Goal: Task Accomplishment & Management: Complete application form

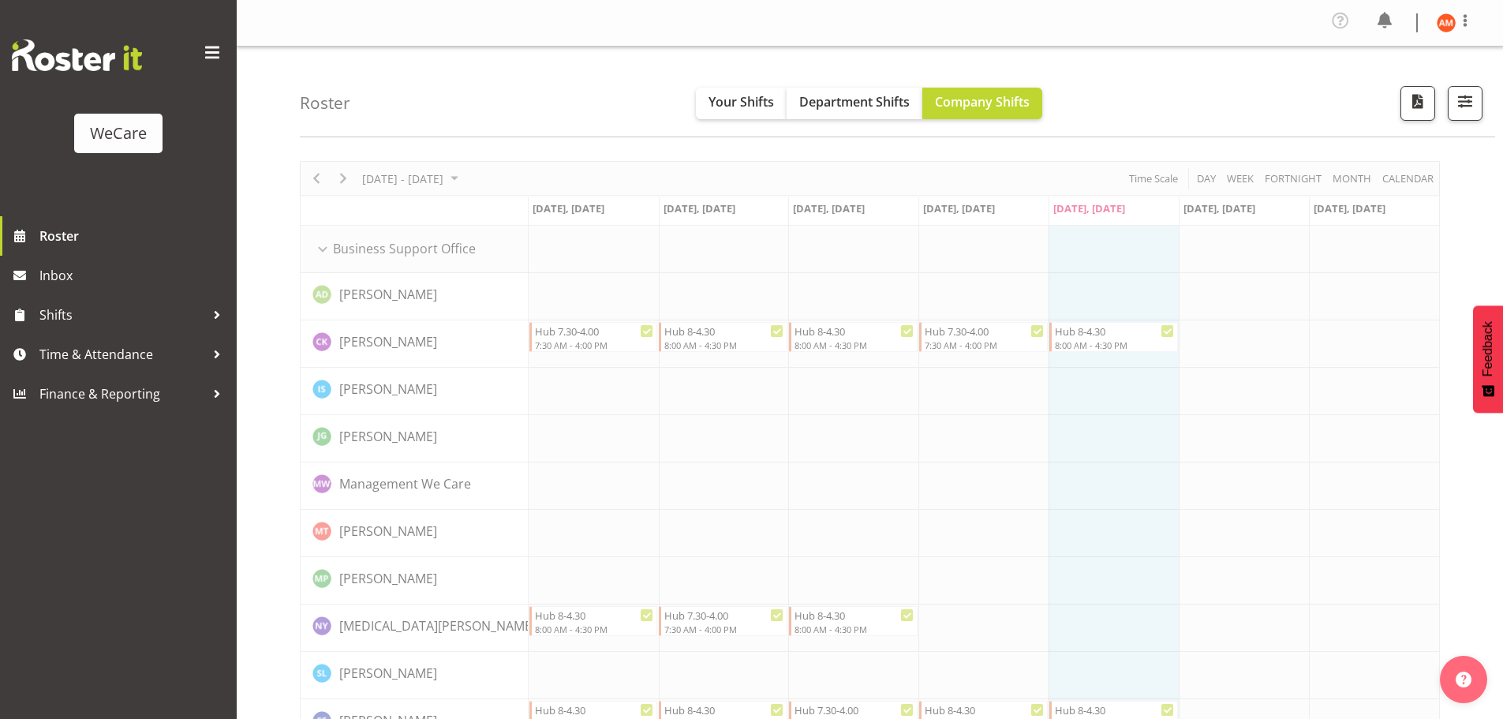
scroll to position [79, 0]
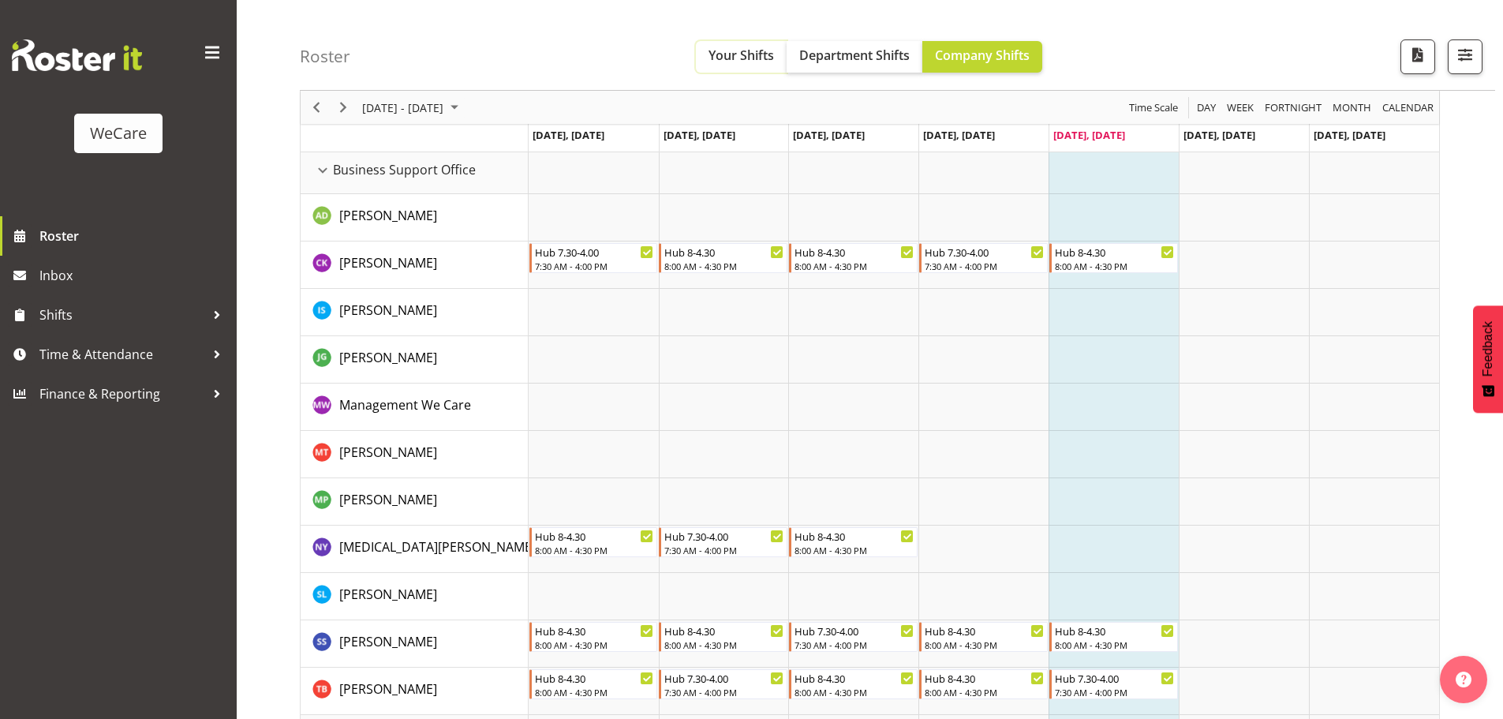
click at [739, 61] on span "Your Shifts" at bounding box center [740, 55] width 65 height 17
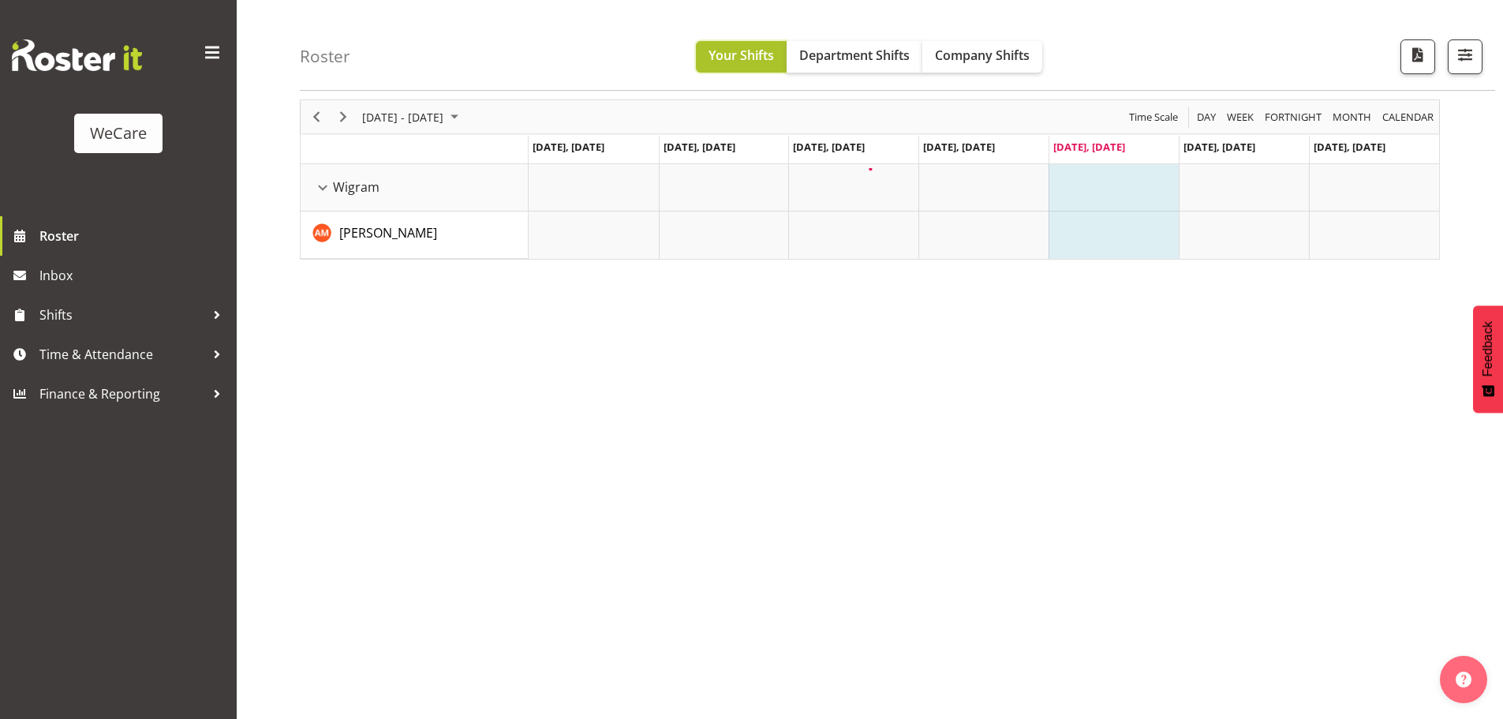
scroll to position [62, 0]
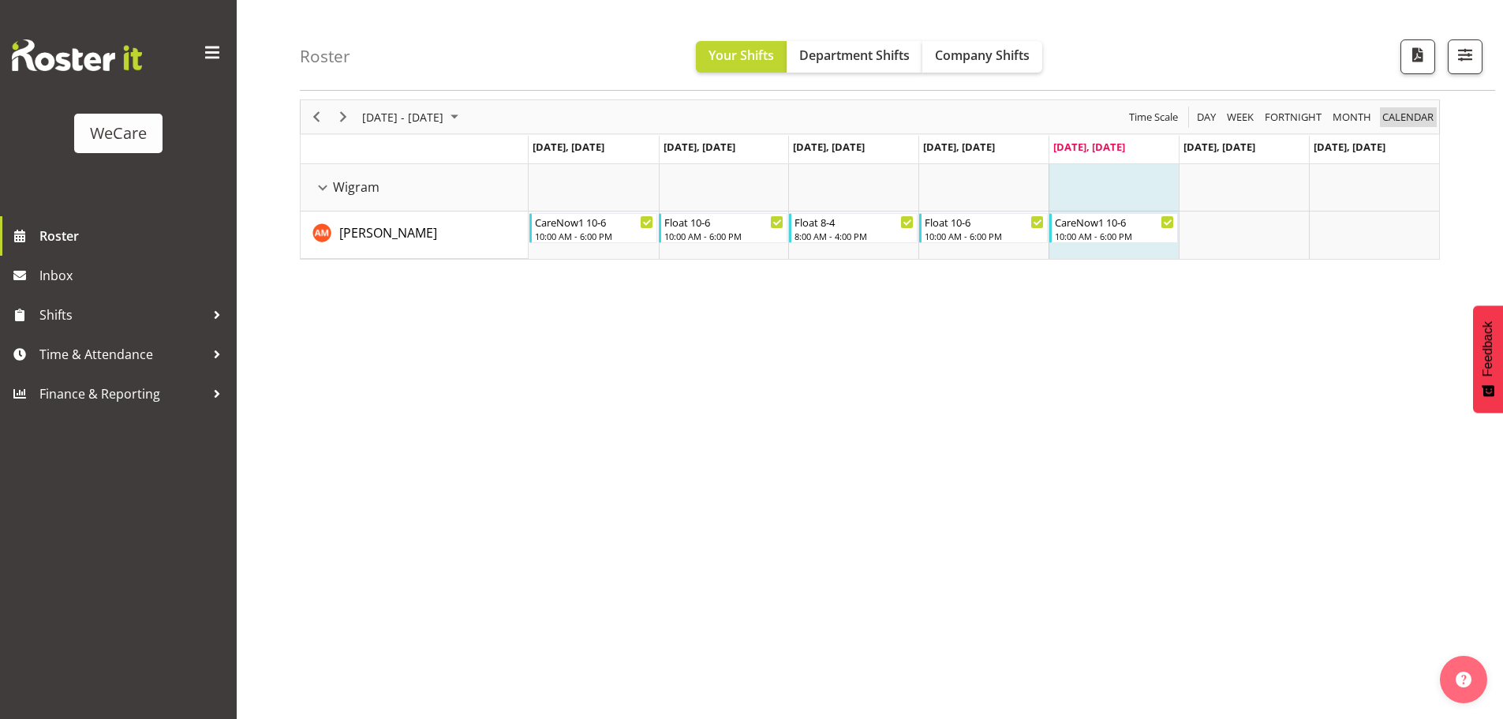
click at [1417, 118] on span "calendar" at bounding box center [1407, 117] width 54 height 20
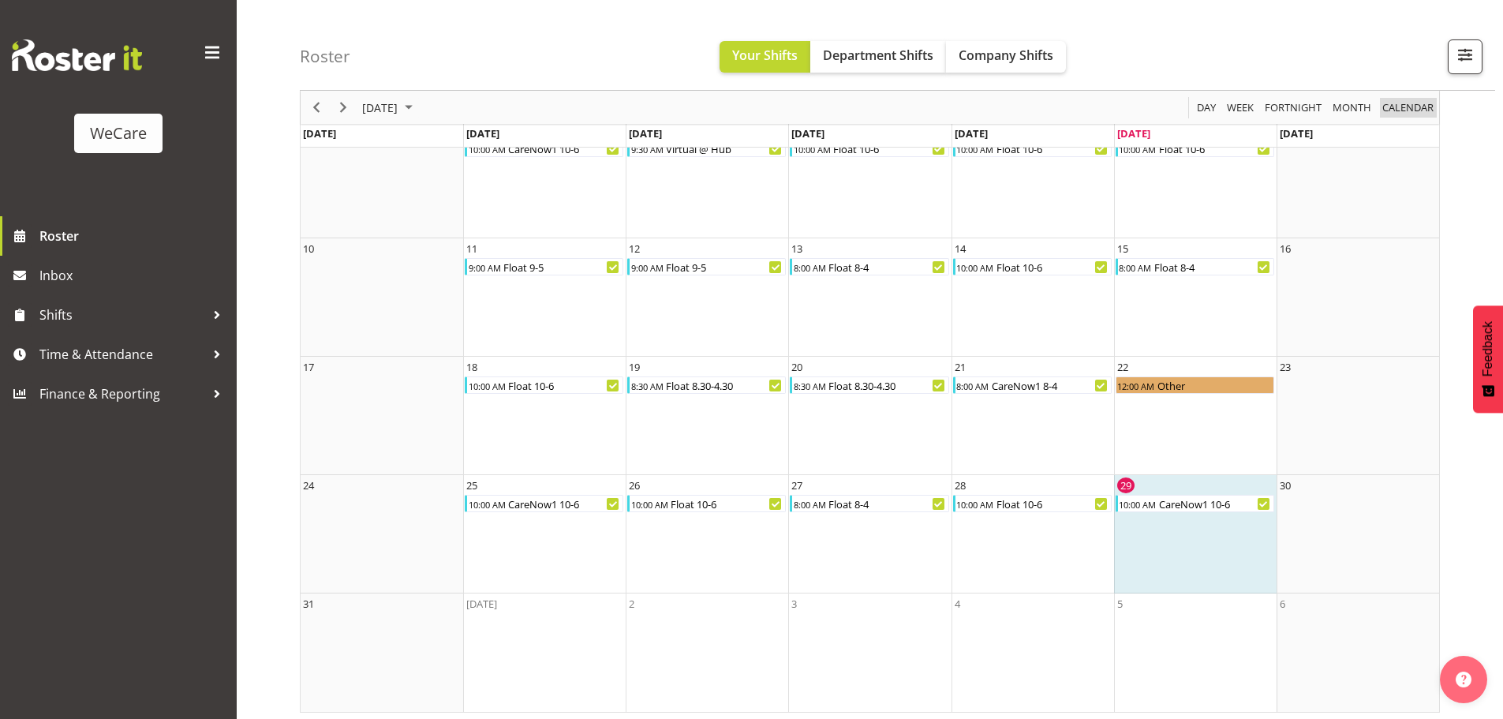
scroll to position [225, 0]
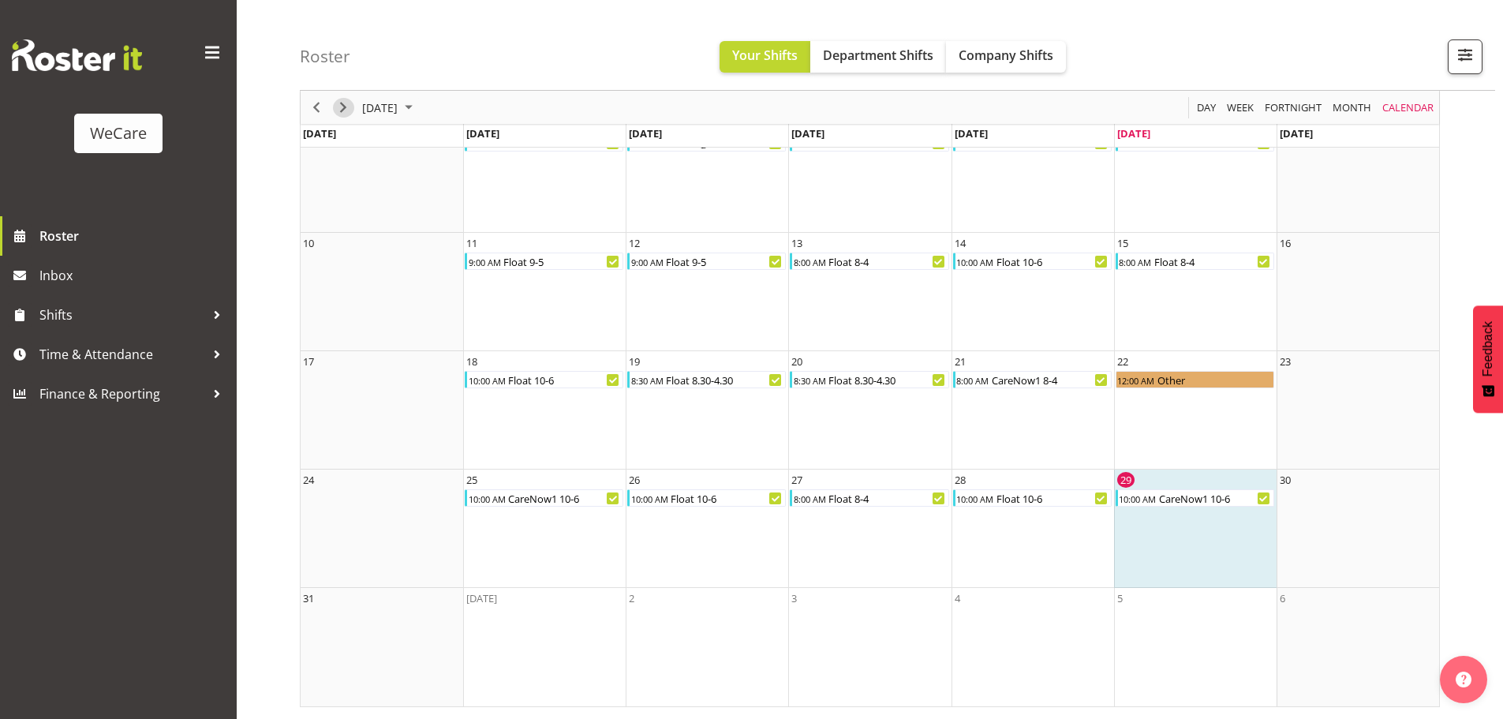
click at [348, 103] on span "Next" at bounding box center [343, 108] width 19 height 20
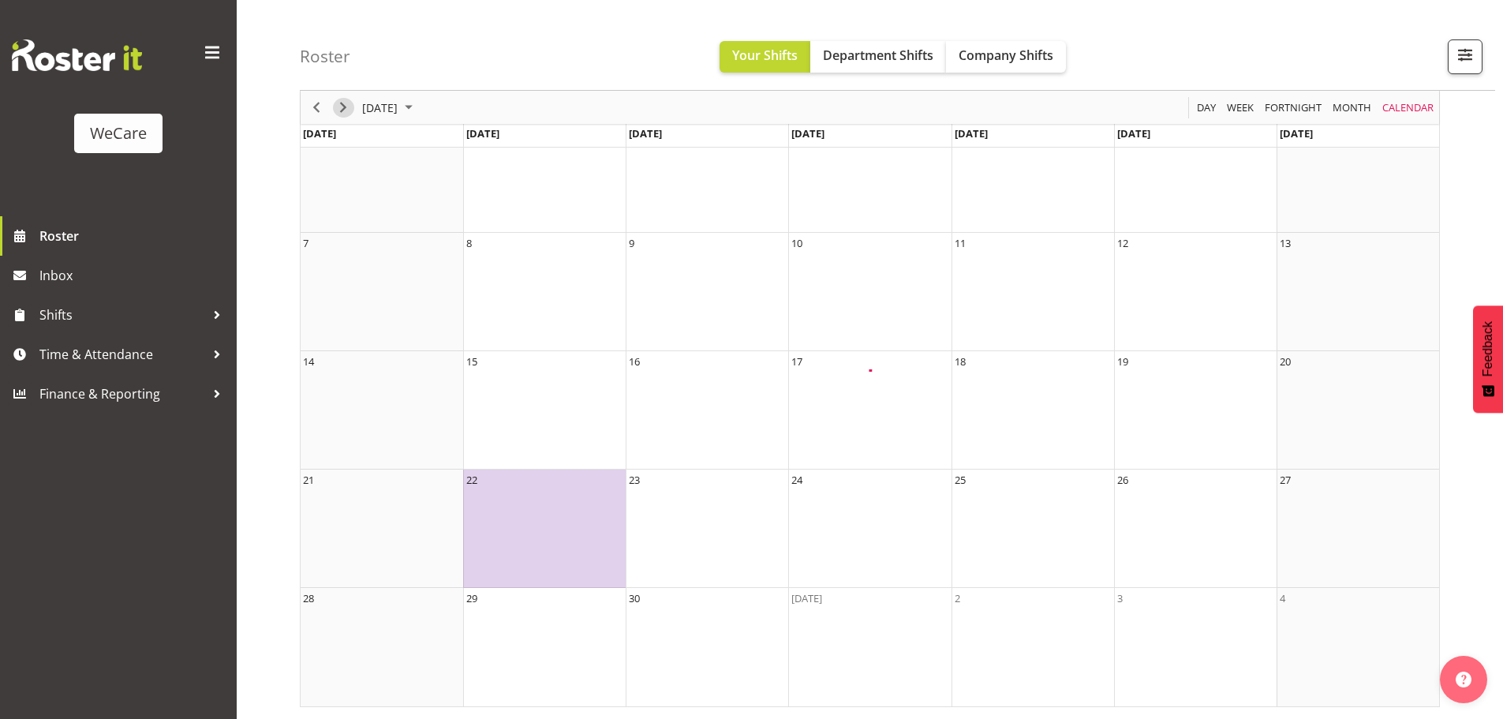
scroll to position [106, 0]
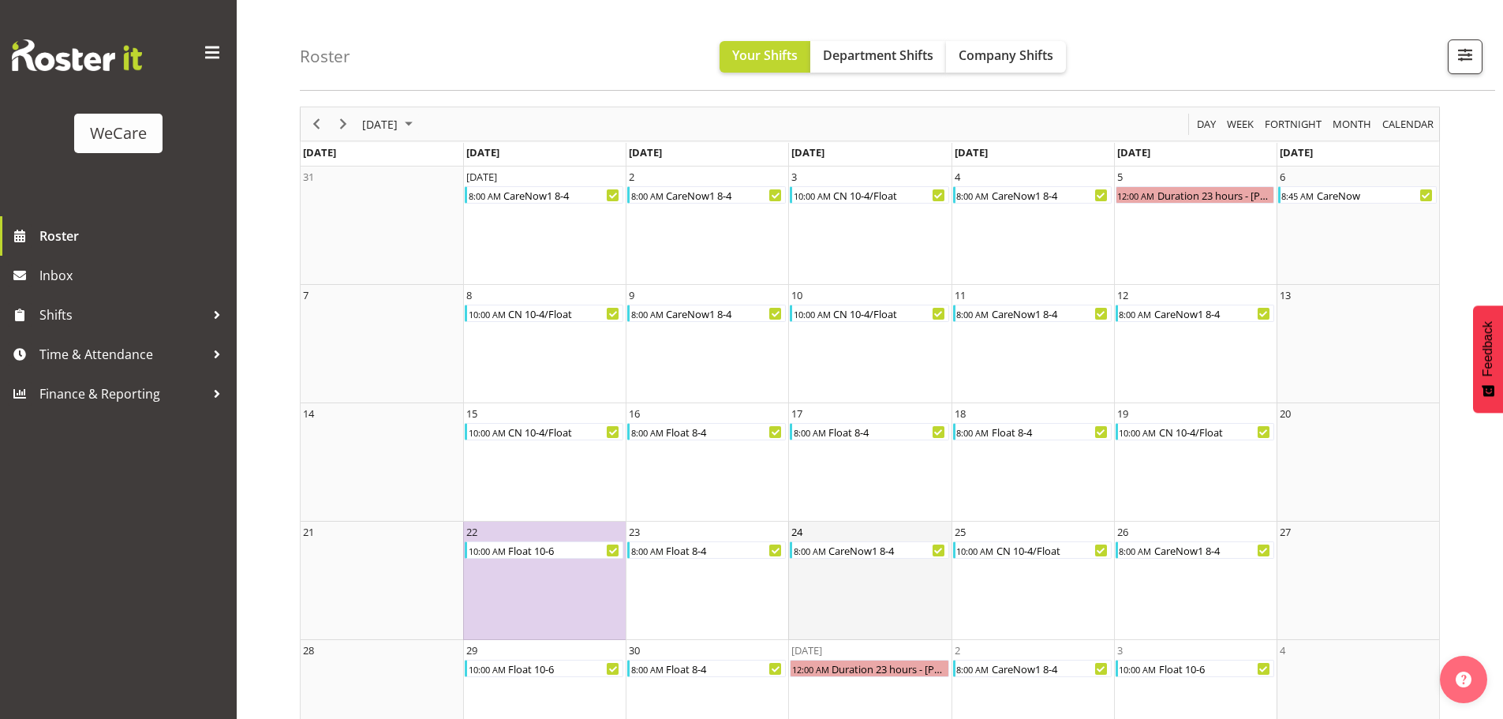
scroll to position [106, 0]
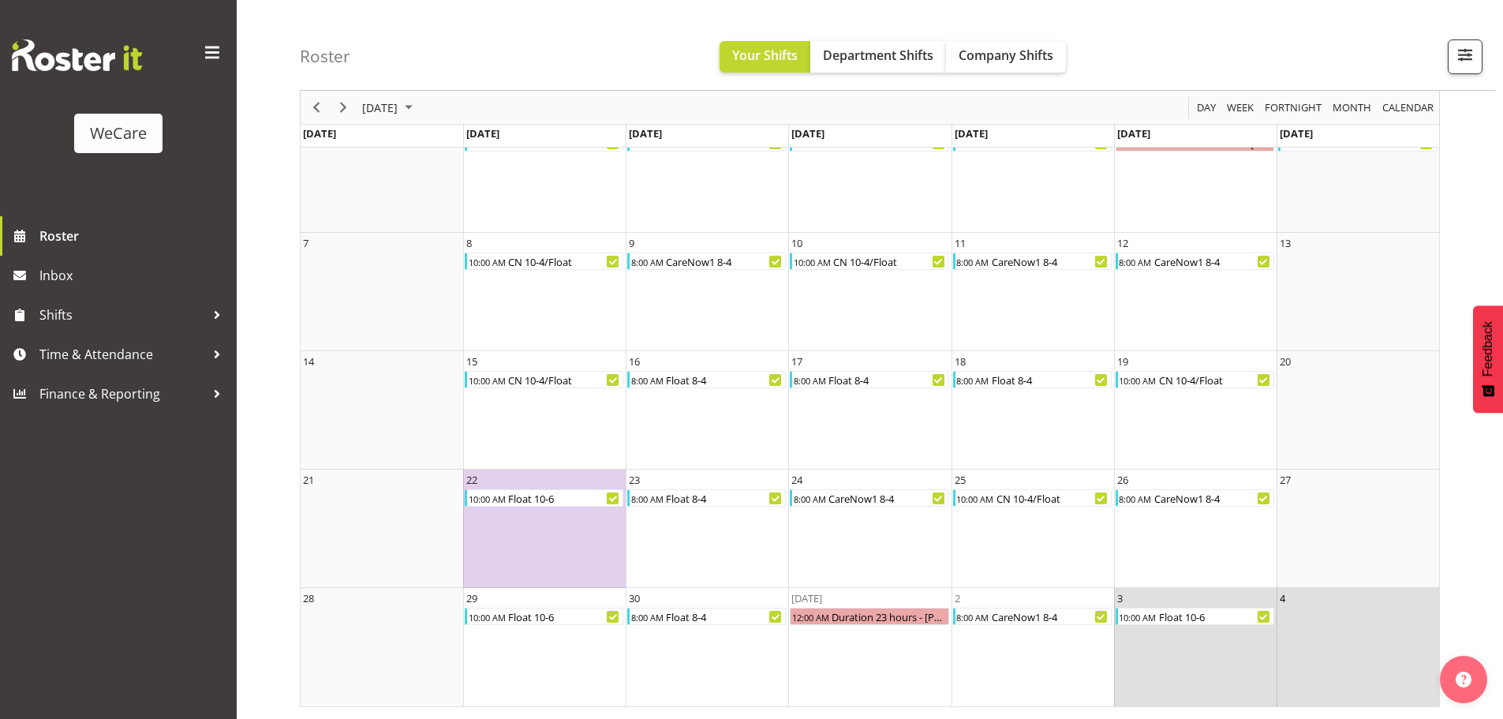
drag, startPoint x: 1326, startPoint y: 611, endPoint x: 1302, endPoint y: 619, distance: 24.9
click at [1302, 619] on td "4" at bounding box center [1357, 647] width 162 height 118
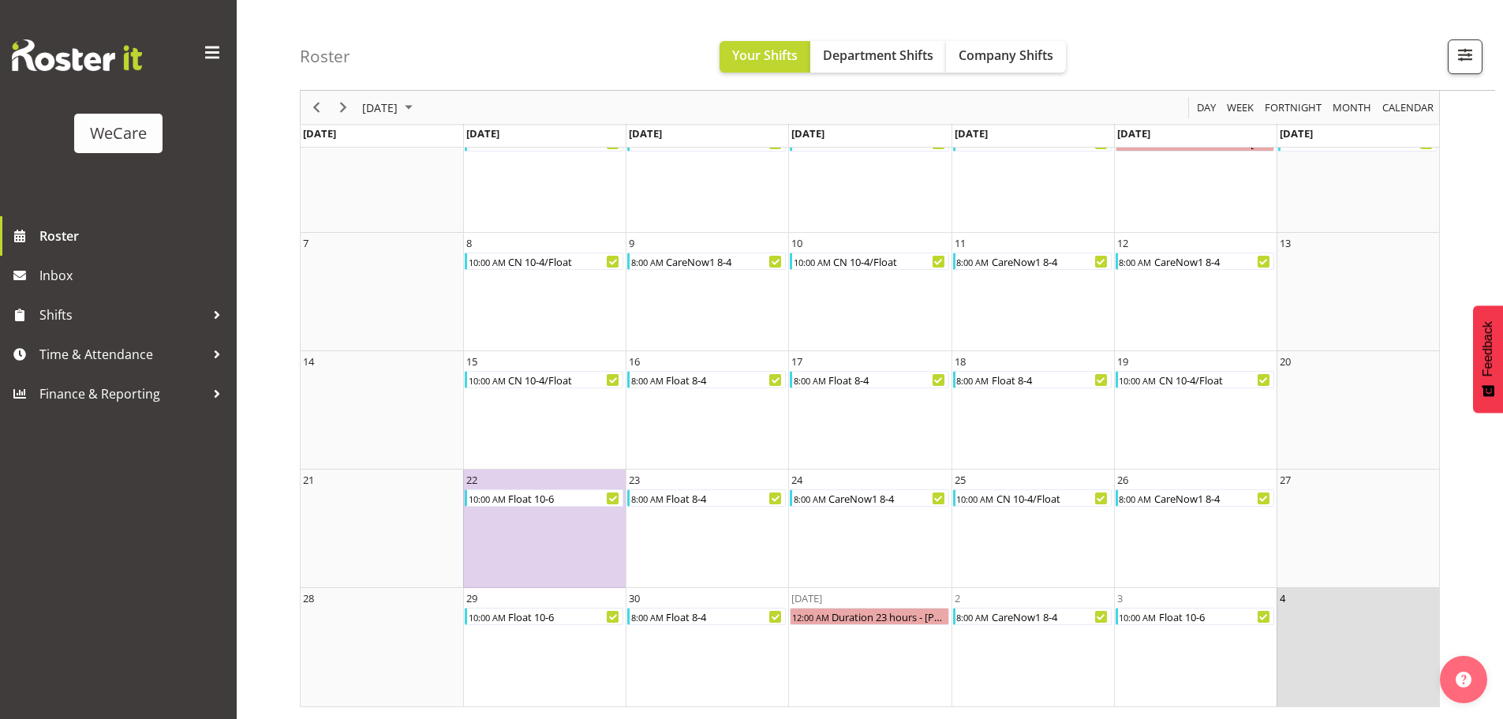
click at [1304, 618] on td "4" at bounding box center [1357, 647] width 162 height 118
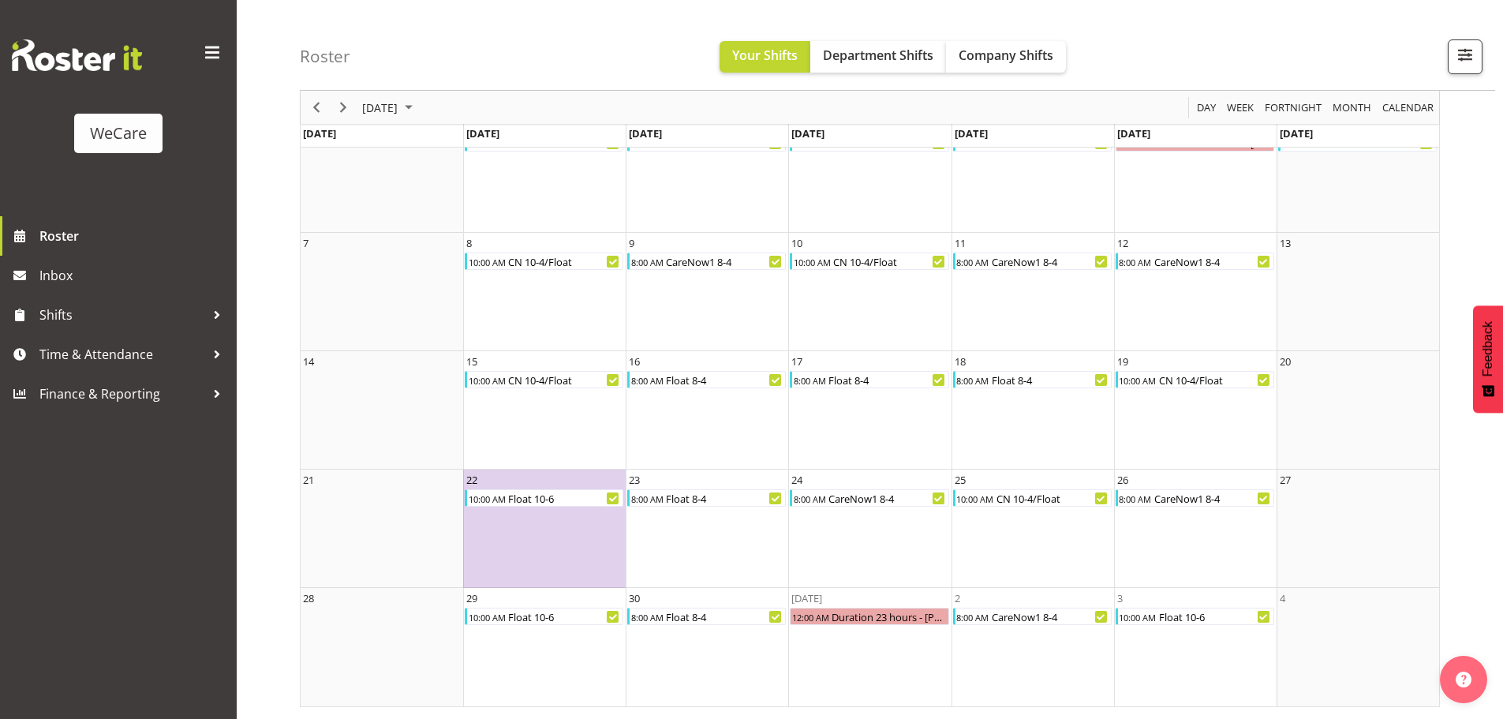
click at [487, 551] on td "22 10:00 AM Float 10-6" at bounding box center [544, 528] width 162 height 118
click at [348, 105] on span "Next" at bounding box center [343, 108] width 19 height 20
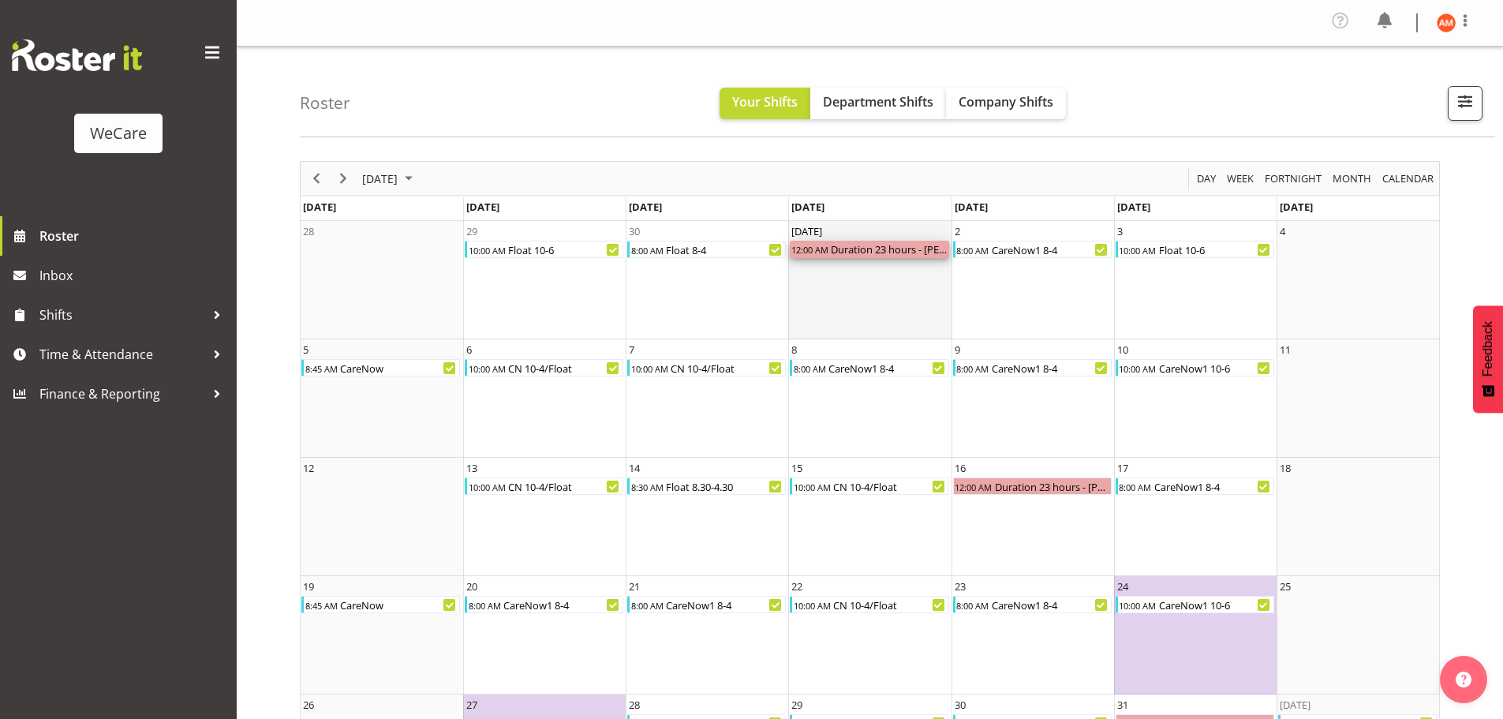
click at [853, 257] on div "12:00 AM Duration 23 hours - Ashley Mendoza" at bounding box center [869, 249] width 159 height 17
click at [853, 257] on div "Duration 23 hours - [PERSON_NAME]" at bounding box center [888, 249] width 119 height 17
click at [851, 250] on div "Duration 23 hours - [PERSON_NAME]" at bounding box center [888, 249] width 119 height 17
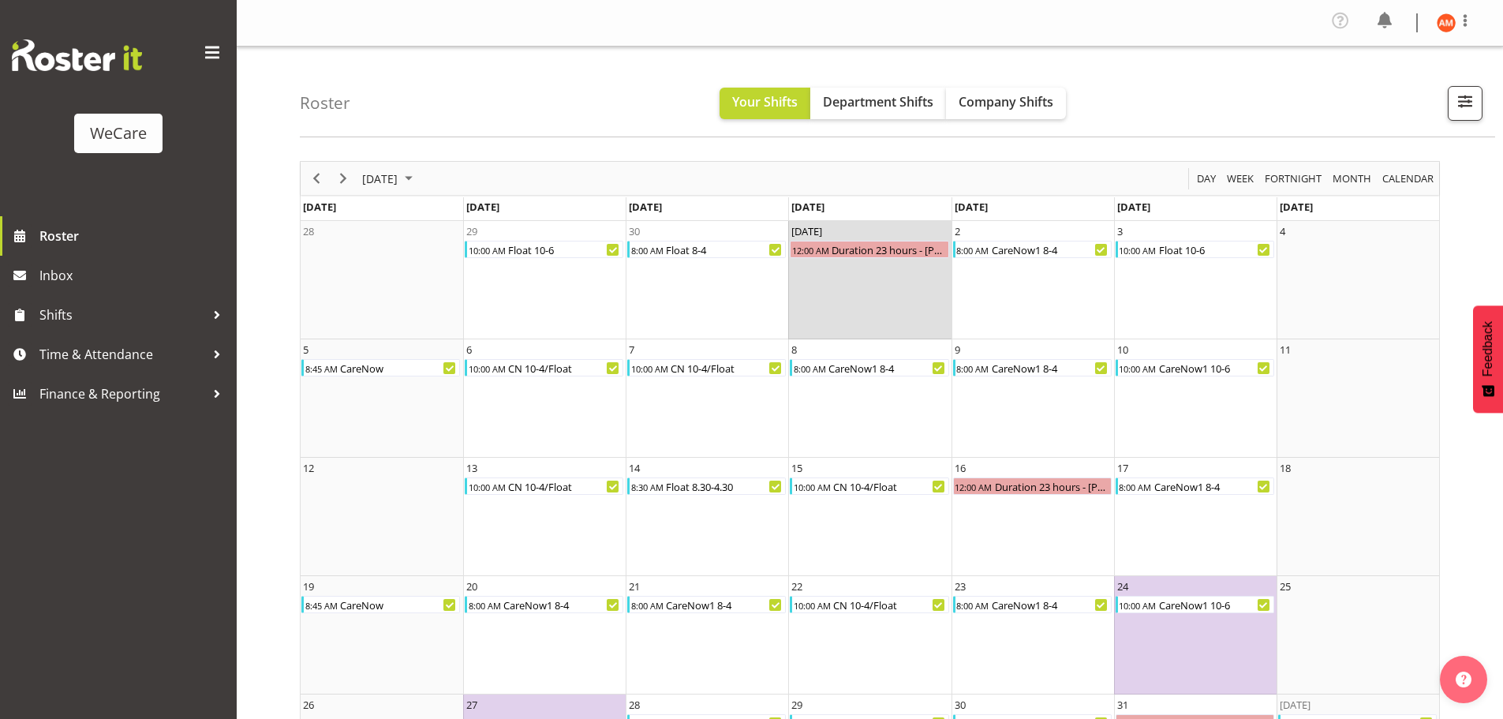
click at [874, 244] on td "Oct 1 12:00 AM Duration 23 hours - Ashley Mendoza" at bounding box center [869, 280] width 162 height 118
click at [874, 244] on div "Duration 23 hours - [PERSON_NAME]" at bounding box center [888, 249] width 119 height 17
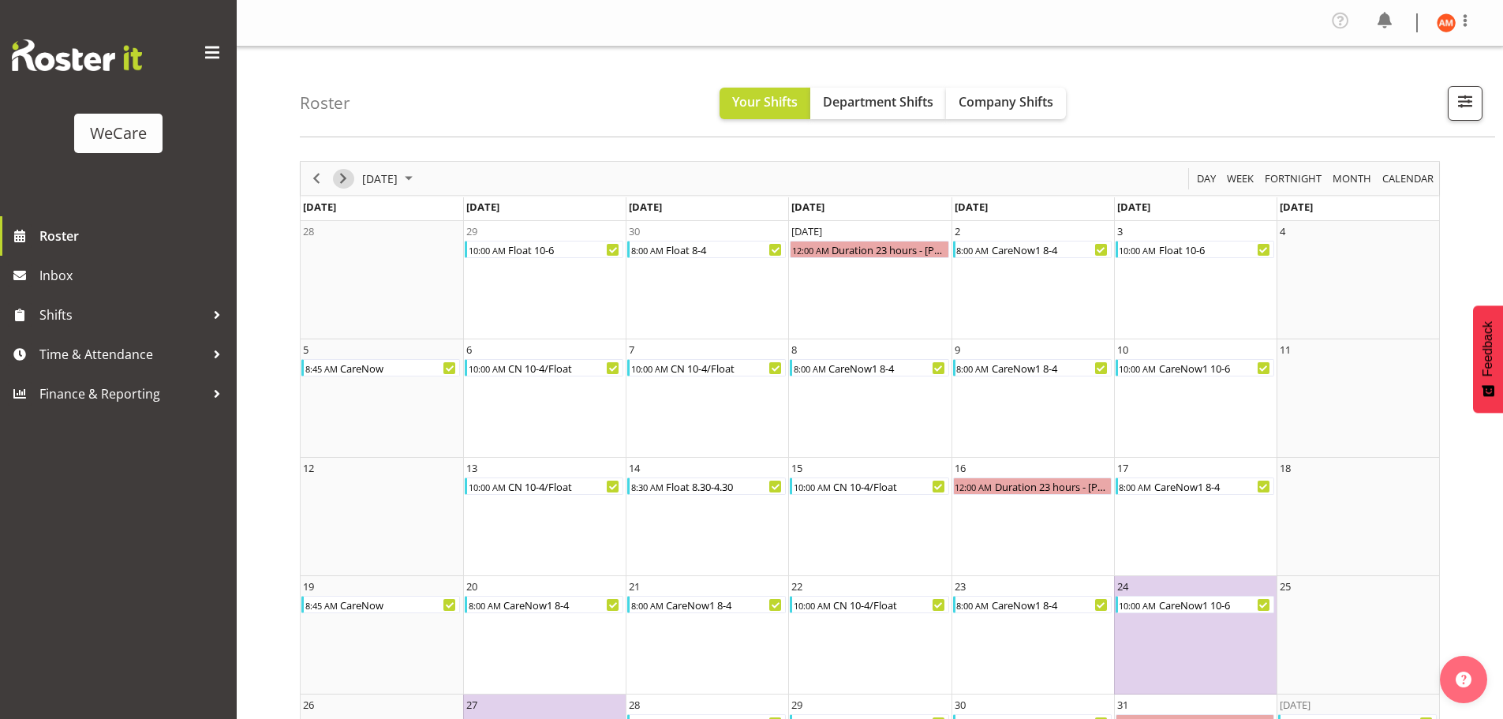
click at [341, 177] on span "Next" at bounding box center [343, 179] width 19 height 20
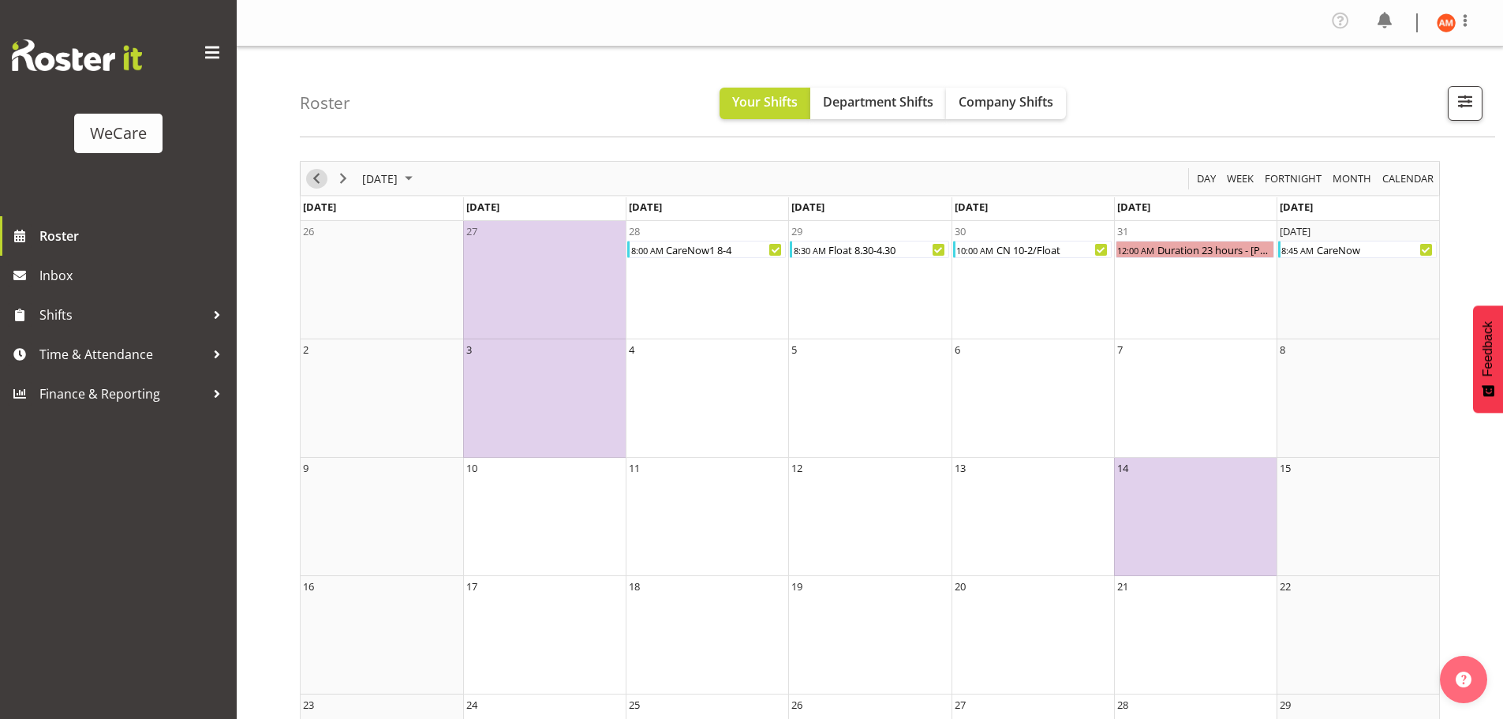
click at [314, 177] on span "Previous" at bounding box center [316, 179] width 19 height 20
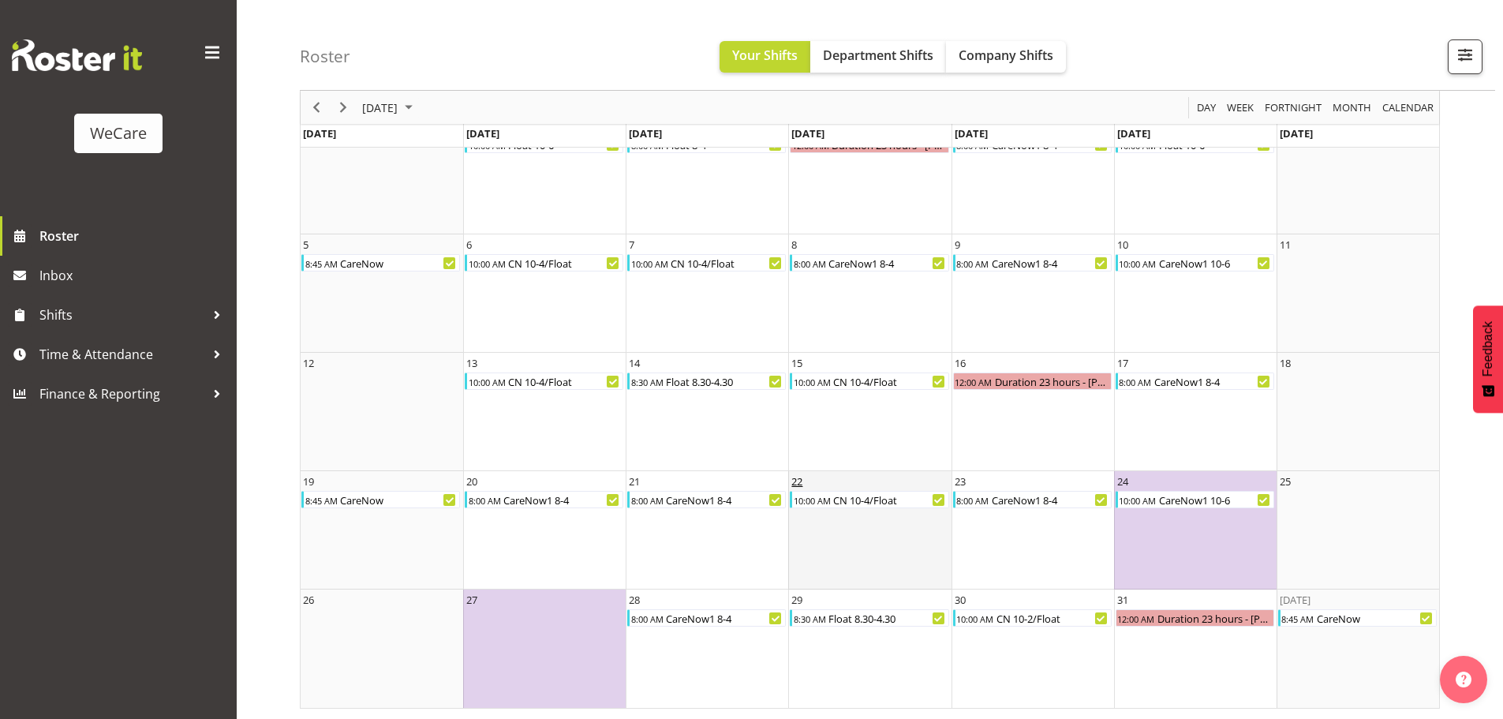
scroll to position [106, 0]
click at [346, 105] on span "Next" at bounding box center [343, 108] width 19 height 20
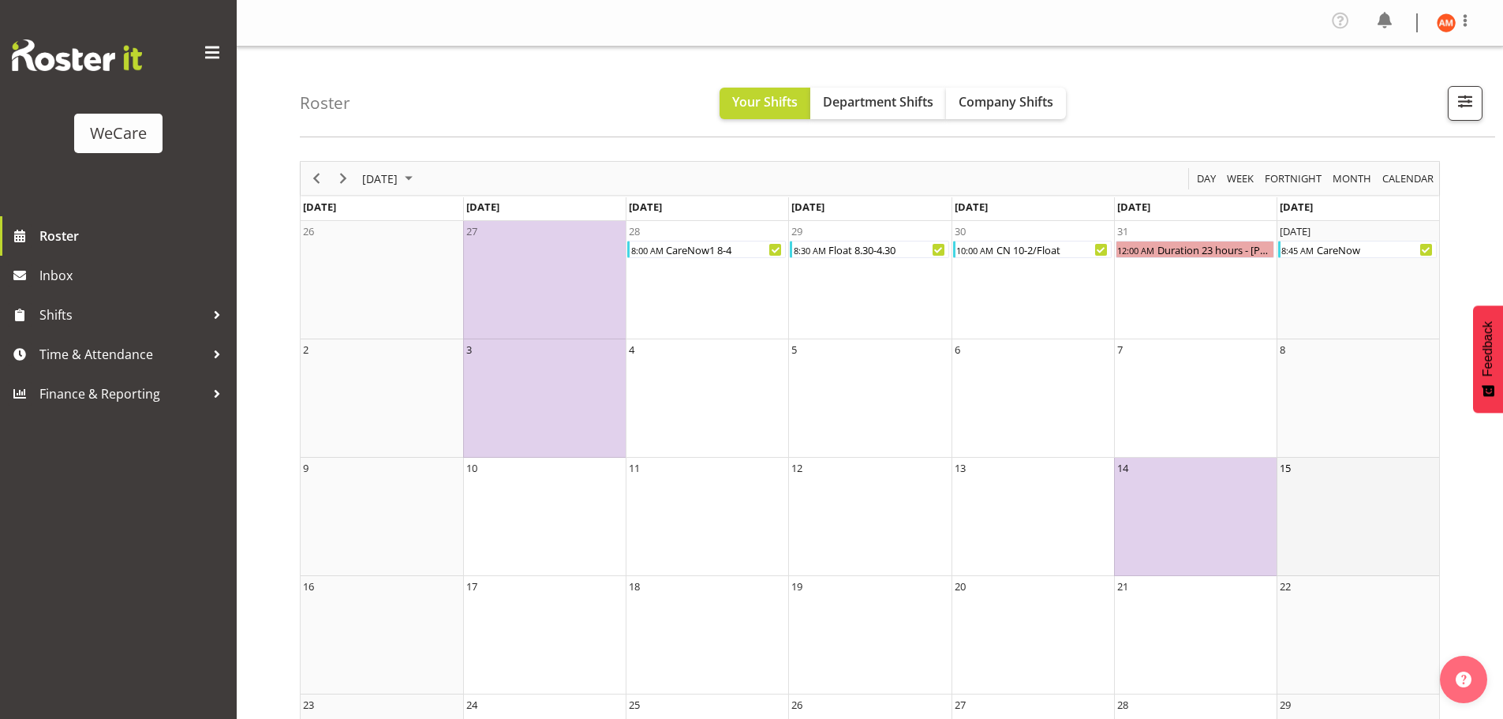
click at [1308, 516] on td "15" at bounding box center [1357, 517] width 162 height 118
click at [1304, 521] on td "15" at bounding box center [1357, 517] width 162 height 118
click at [1305, 507] on td "15" at bounding box center [1357, 517] width 162 height 118
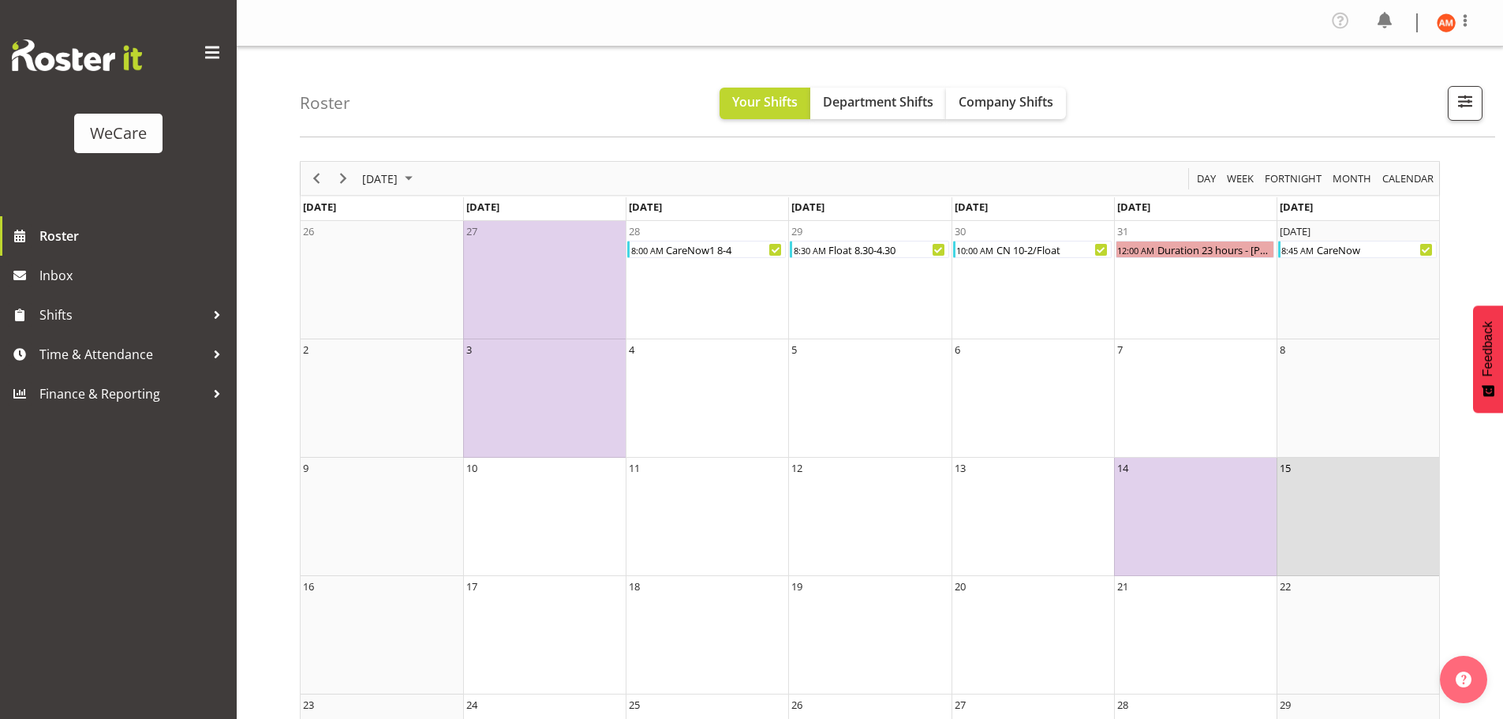
click at [1303, 480] on td "15" at bounding box center [1357, 517] width 162 height 118
click at [1303, 478] on td "15" at bounding box center [1357, 517] width 162 height 118
click at [223, 346] on div at bounding box center [217, 354] width 24 height 24
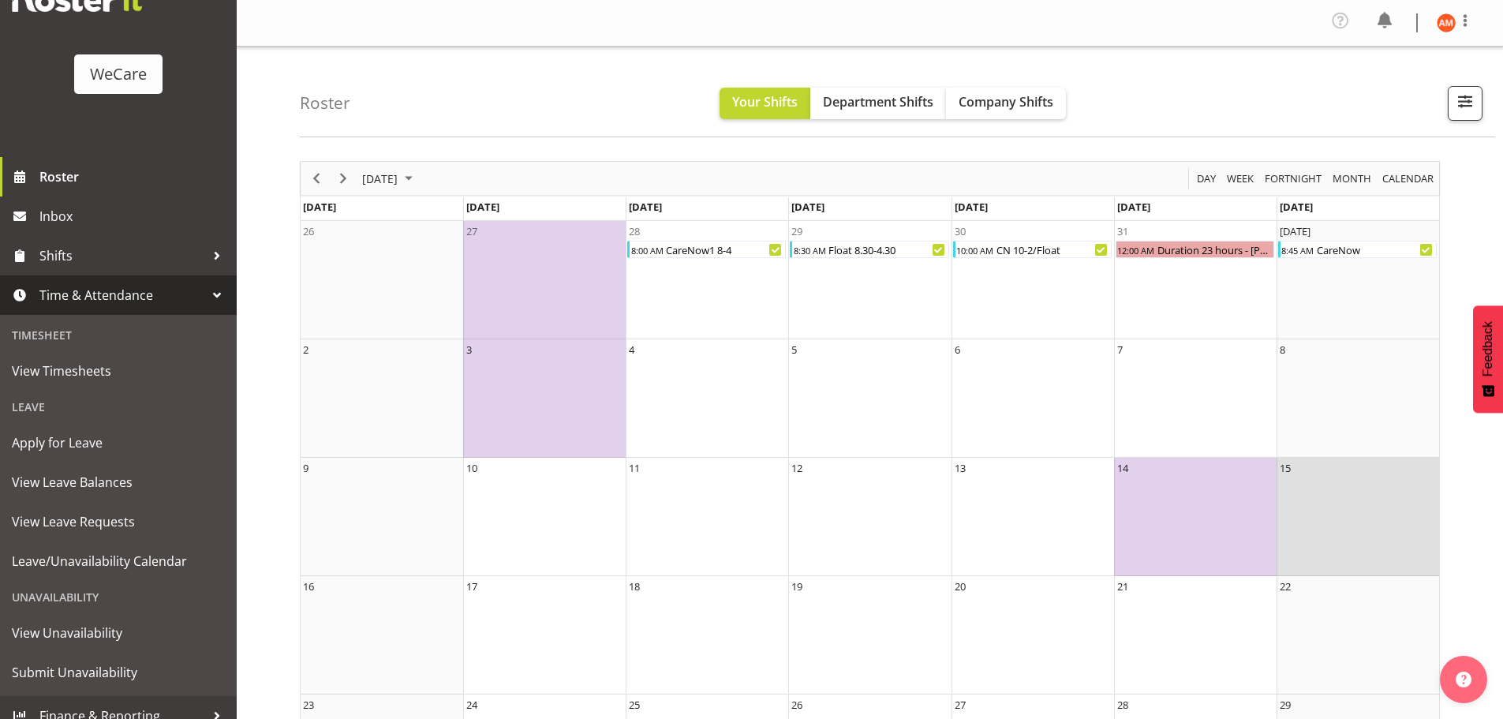
scroll to position [76, 0]
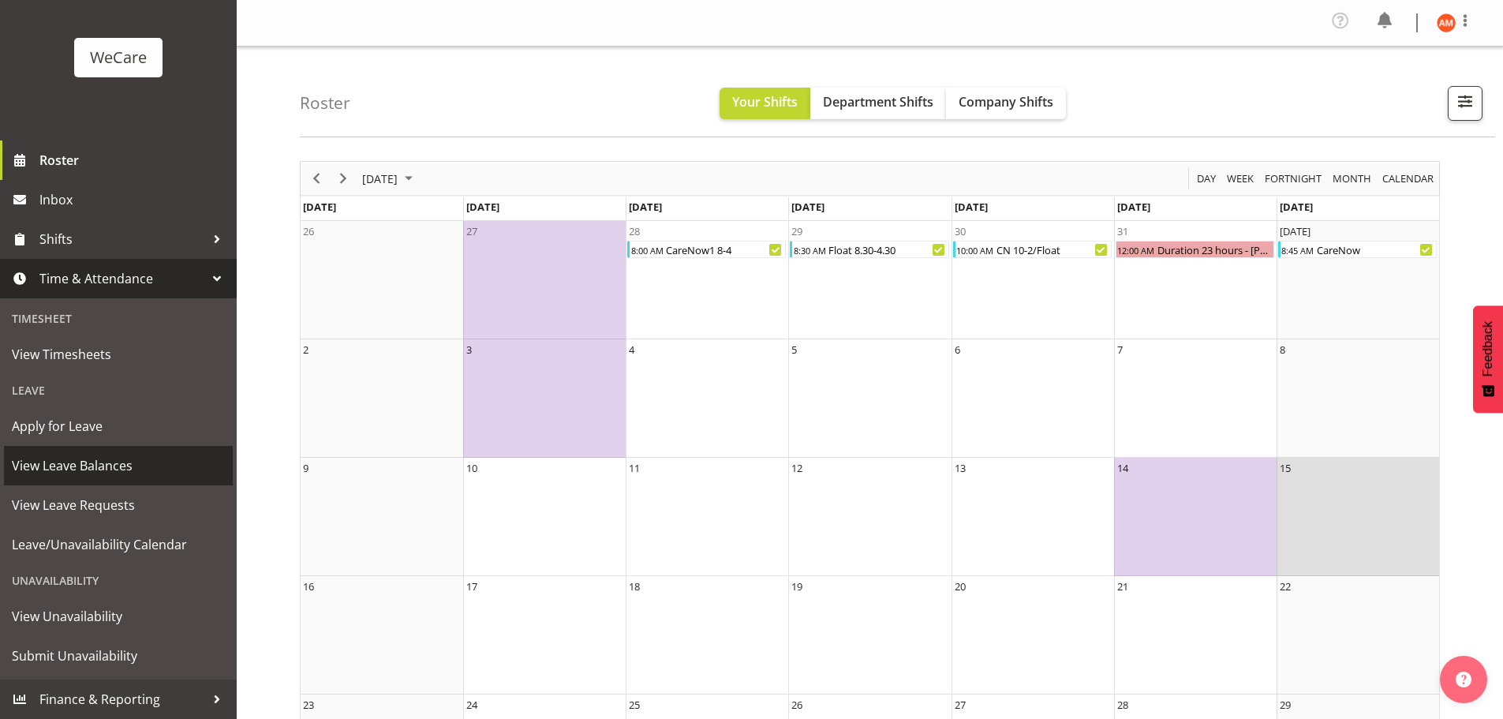
click at [148, 469] on span "View Leave Balances" at bounding box center [118, 466] width 213 height 24
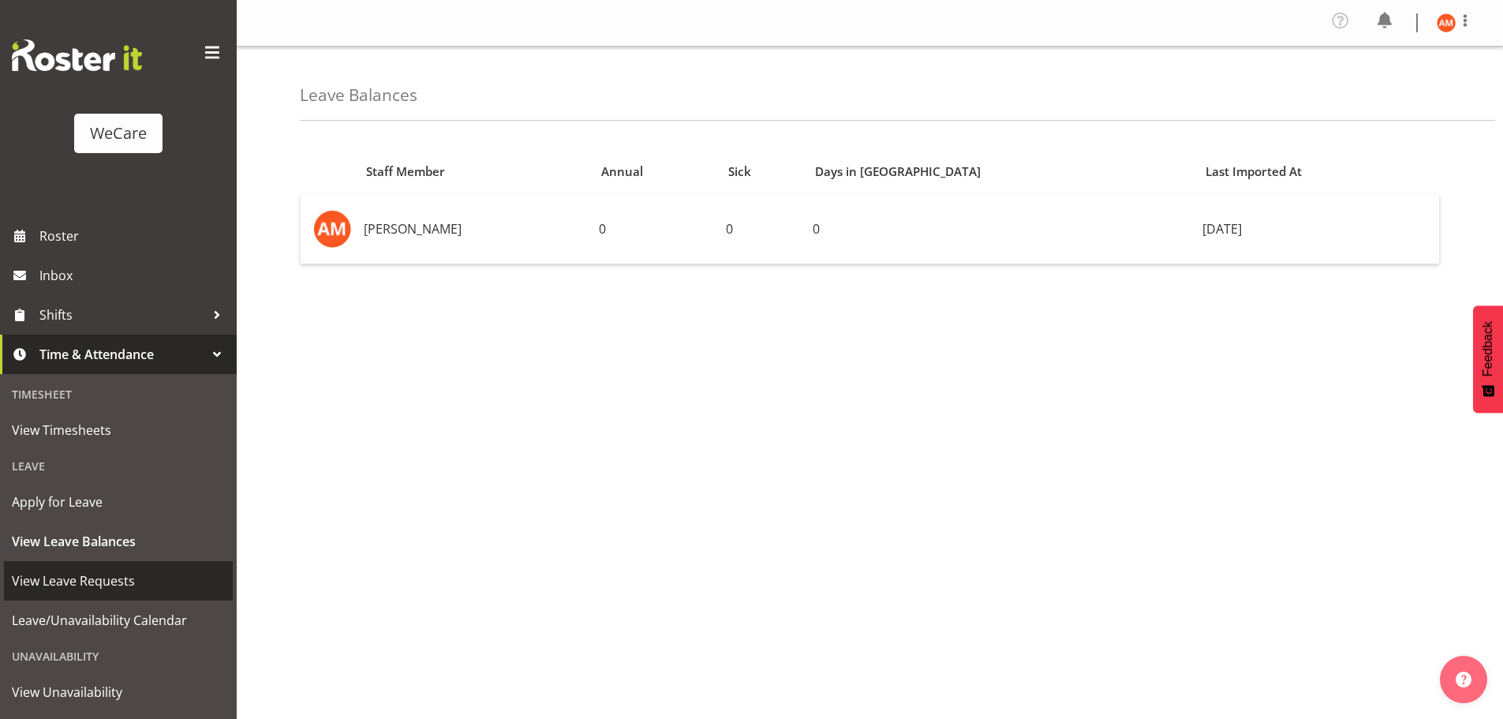
click at [133, 575] on span "View Leave Requests" at bounding box center [118, 581] width 213 height 24
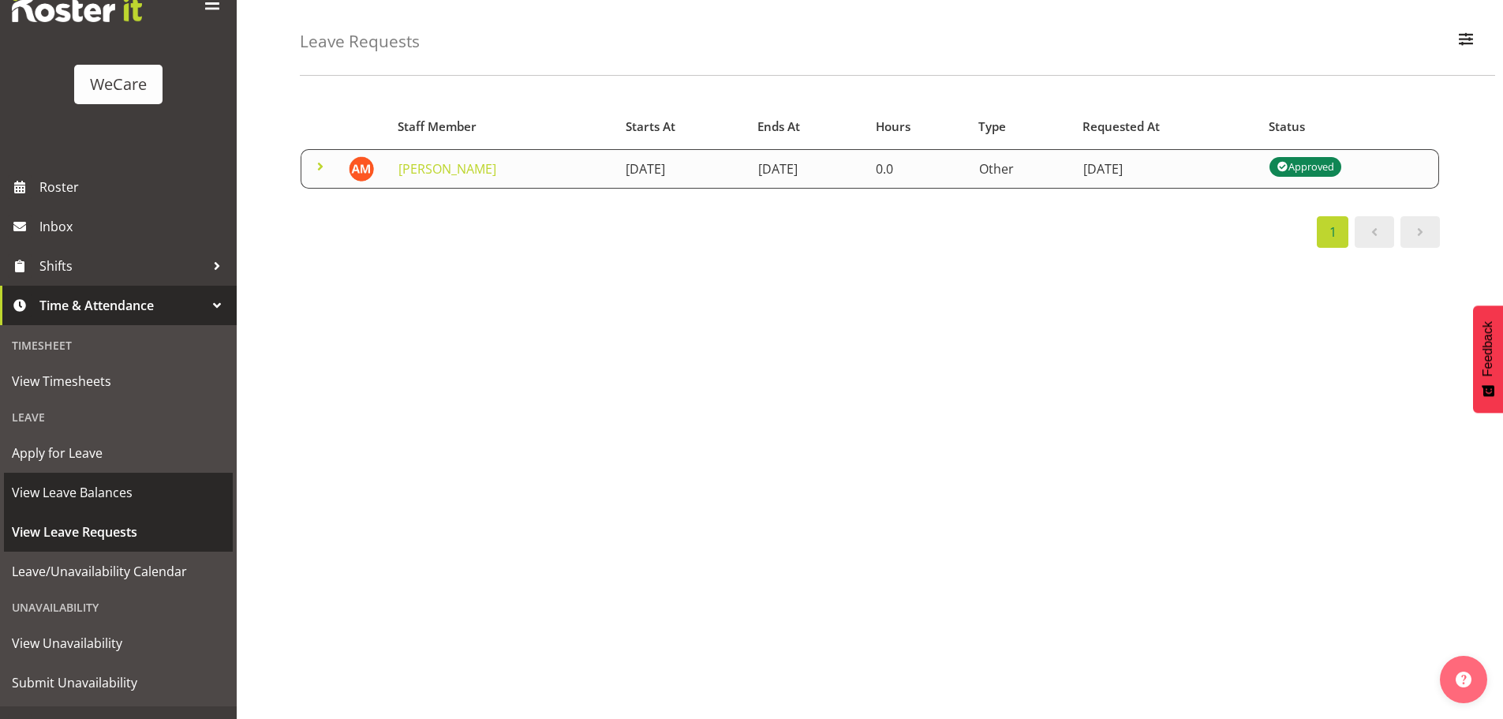
scroll to position [76, 0]
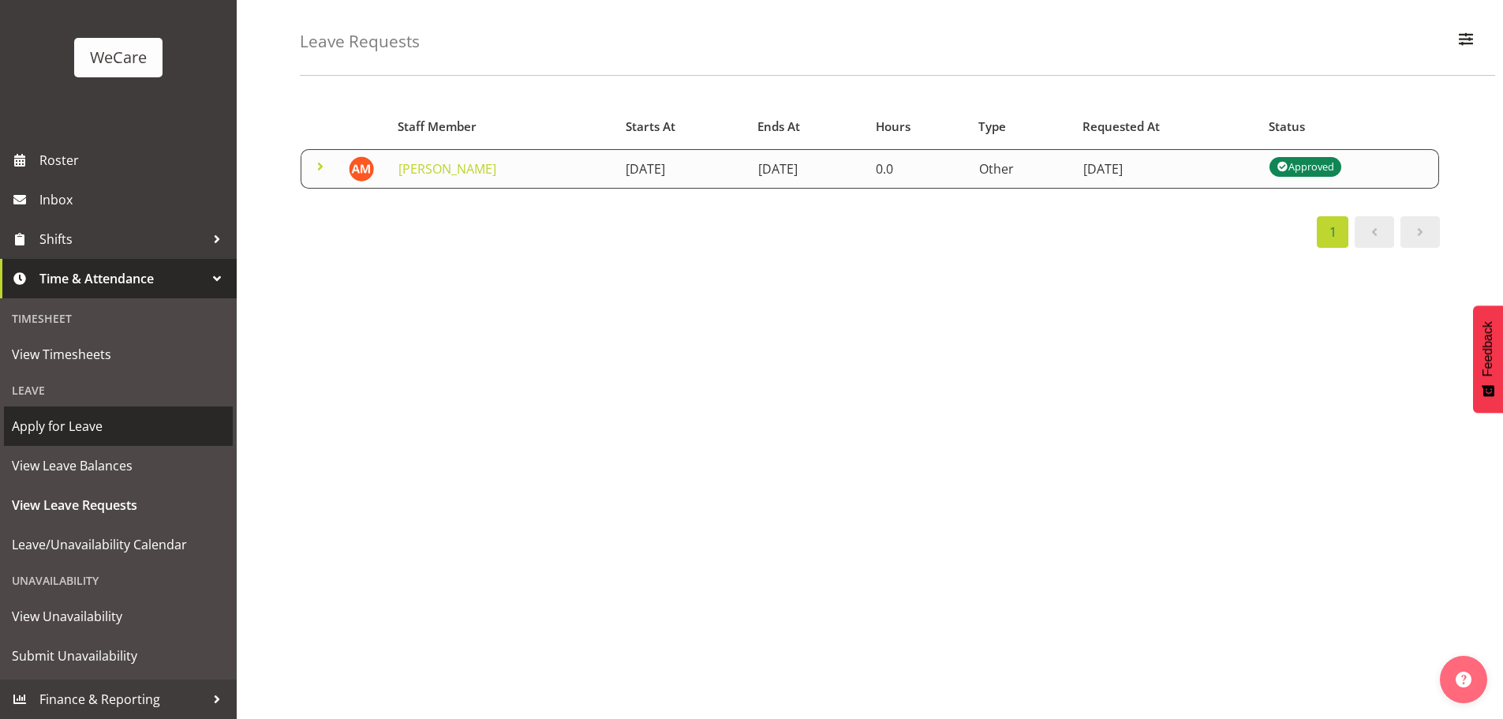
click at [137, 417] on span "Apply for Leave" at bounding box center [118, 426] width 213 height 24
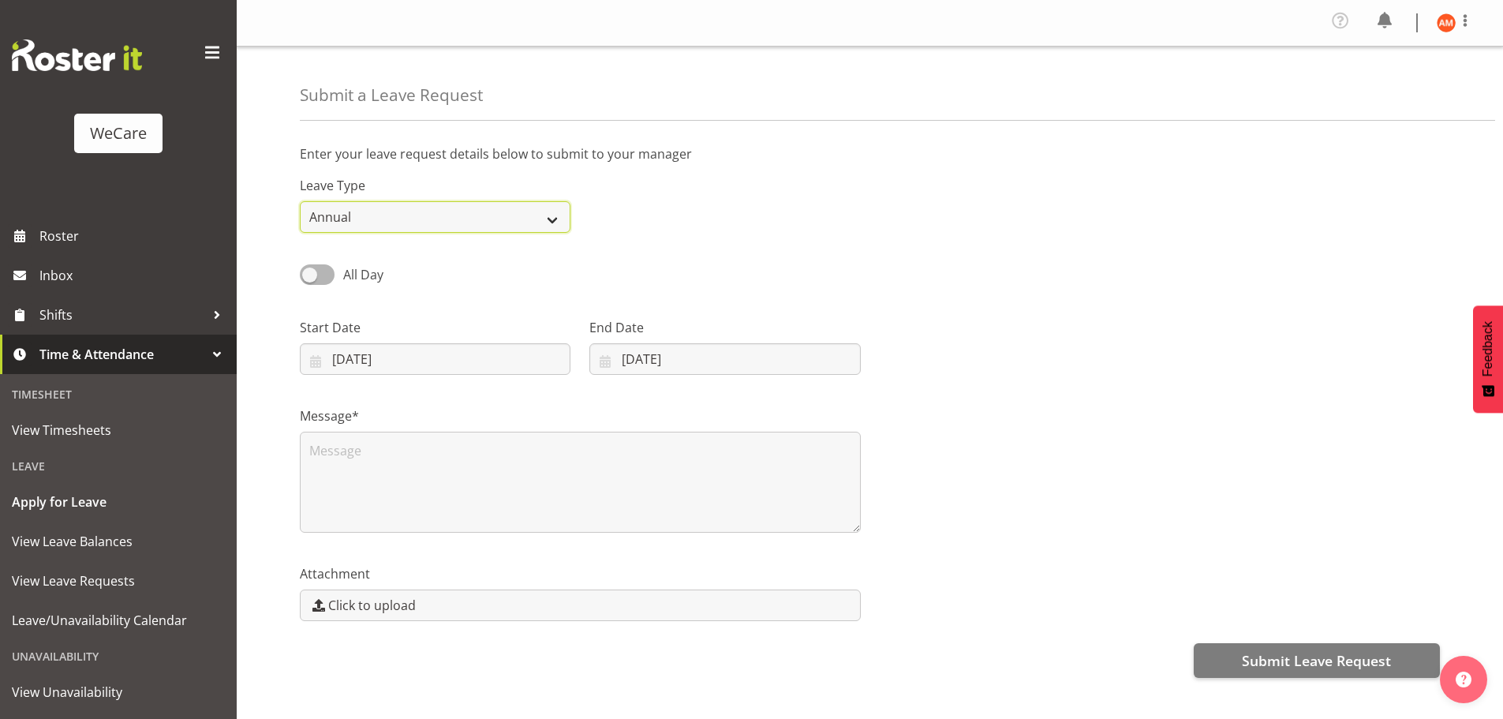
click at [443, 208] on select "Annual Sick Leave Without Pay Bereavement Domestic Violence Parental Jury Servi…" at bounding box center [435, 217] width 271 height 32
select select "Leave Without Pay"
click at [300, 201] on select "Annual Sick Leave Without Pay Bereavement Domestic Violence Parental Jury Servi…" at bounding box center [435, 217] width 271 height 32
click at [327, 273] on span at bounding box center [317, 274] width 35 height 20
click at [310, 273] on input "All Day" at bounding box center [305, 274] width 10 height 10
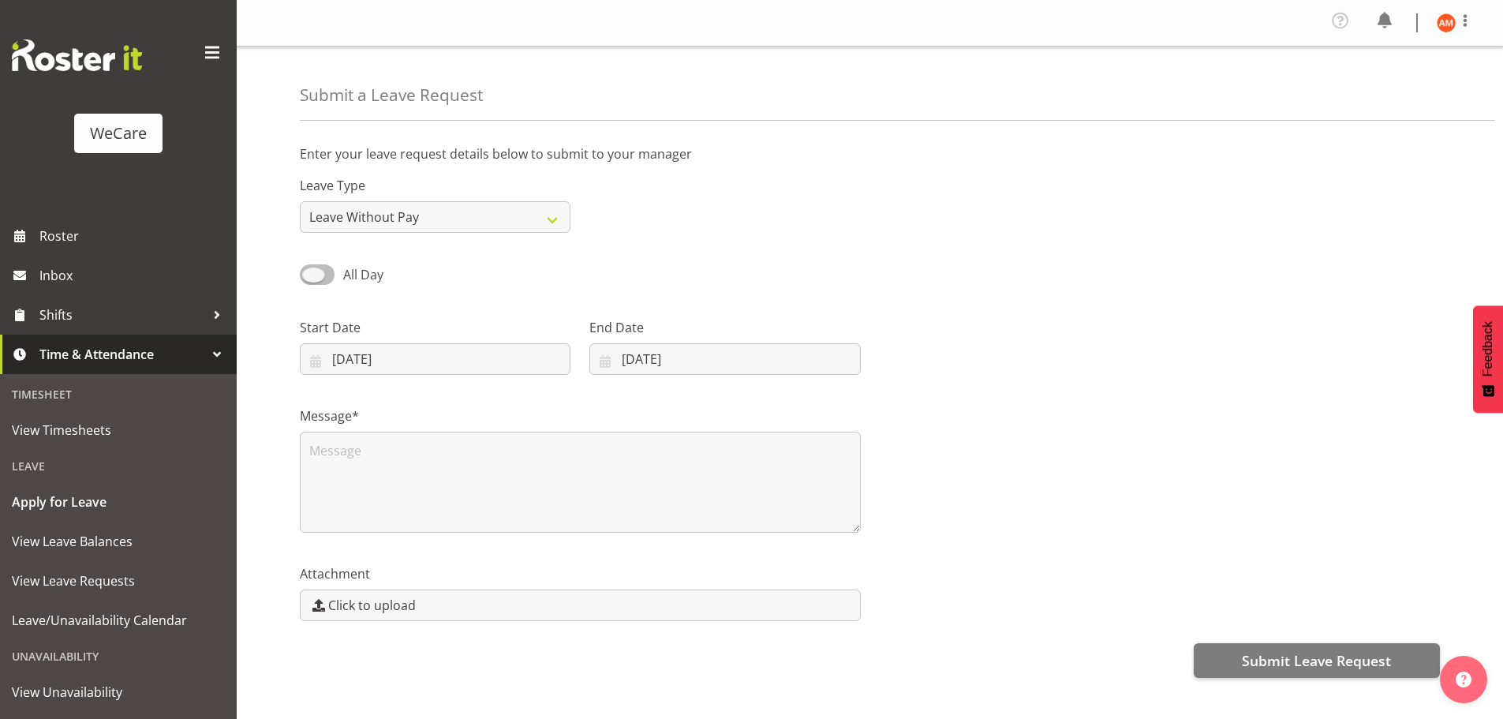
checkbox input "true"
click at [432, 350] on input "29/08/2025" at bounding box center [435, 359] width 271 height 32
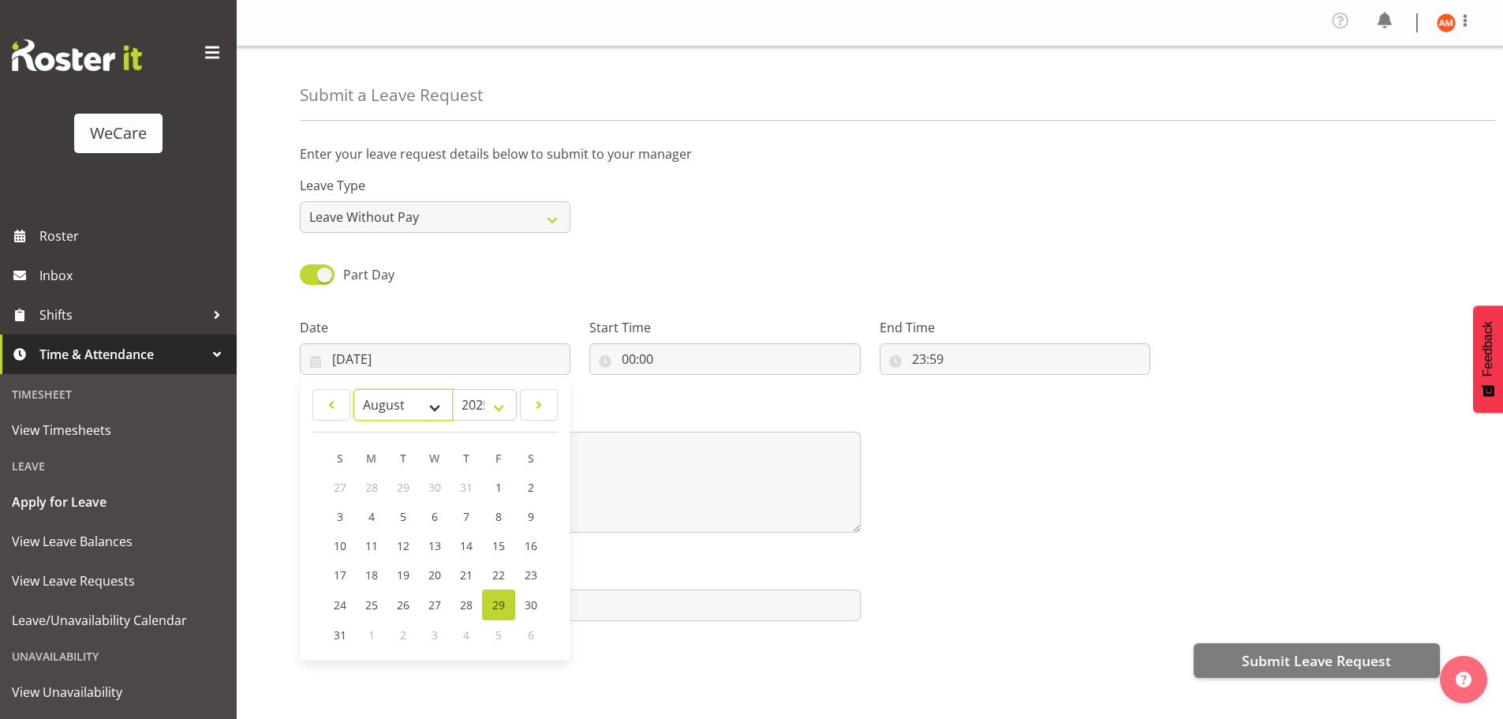
click at [431, 407] on select "January February March April May June July August September October November De…" at bounding box center [402, 405] width 99 height 32
select select "10"
click at [353, 389] on select "January February March April May June July August September October November De…" at bounding box center [402, 405] width 99 height 32
click at [527, 552] on span "15" at bounding box center [530, 545] width 13 height 15
type input "15/11/2025"
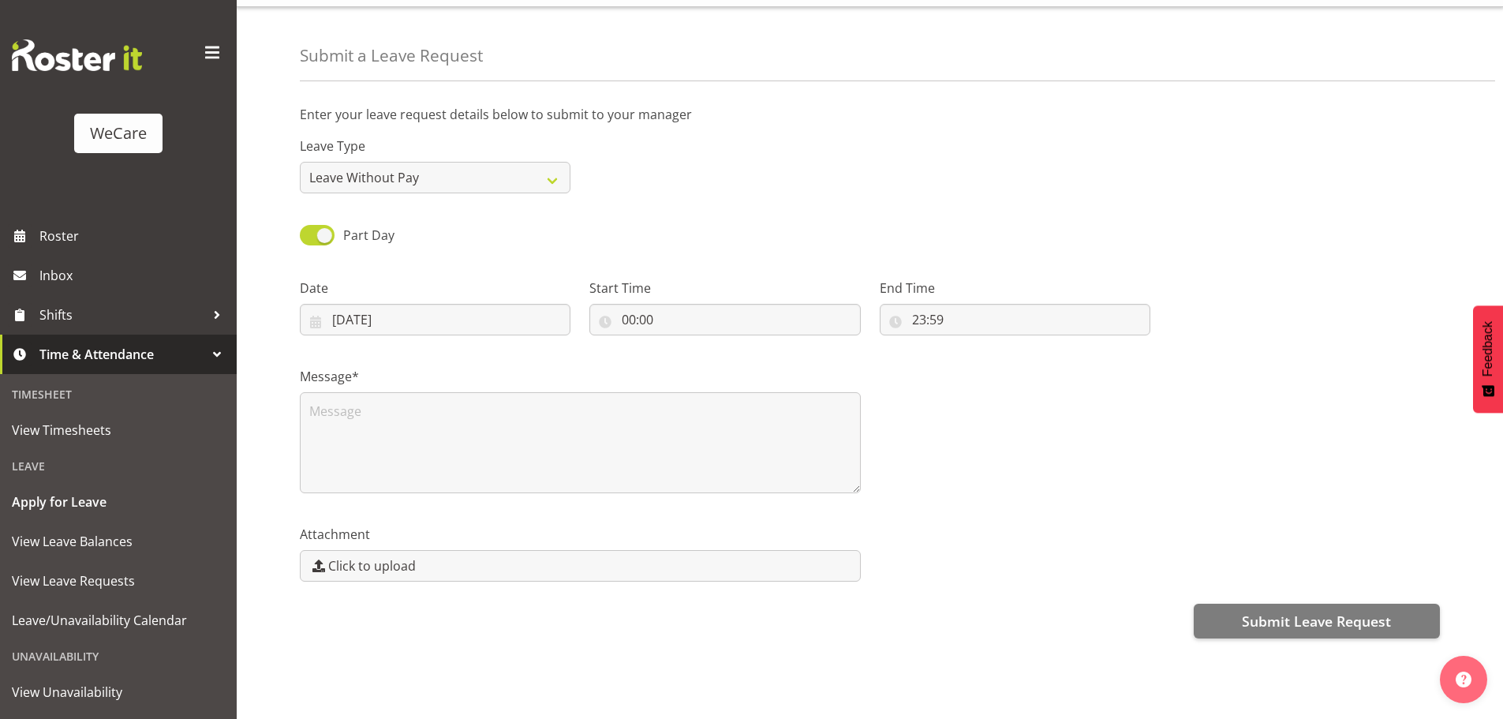
scroll to position [57, 0]
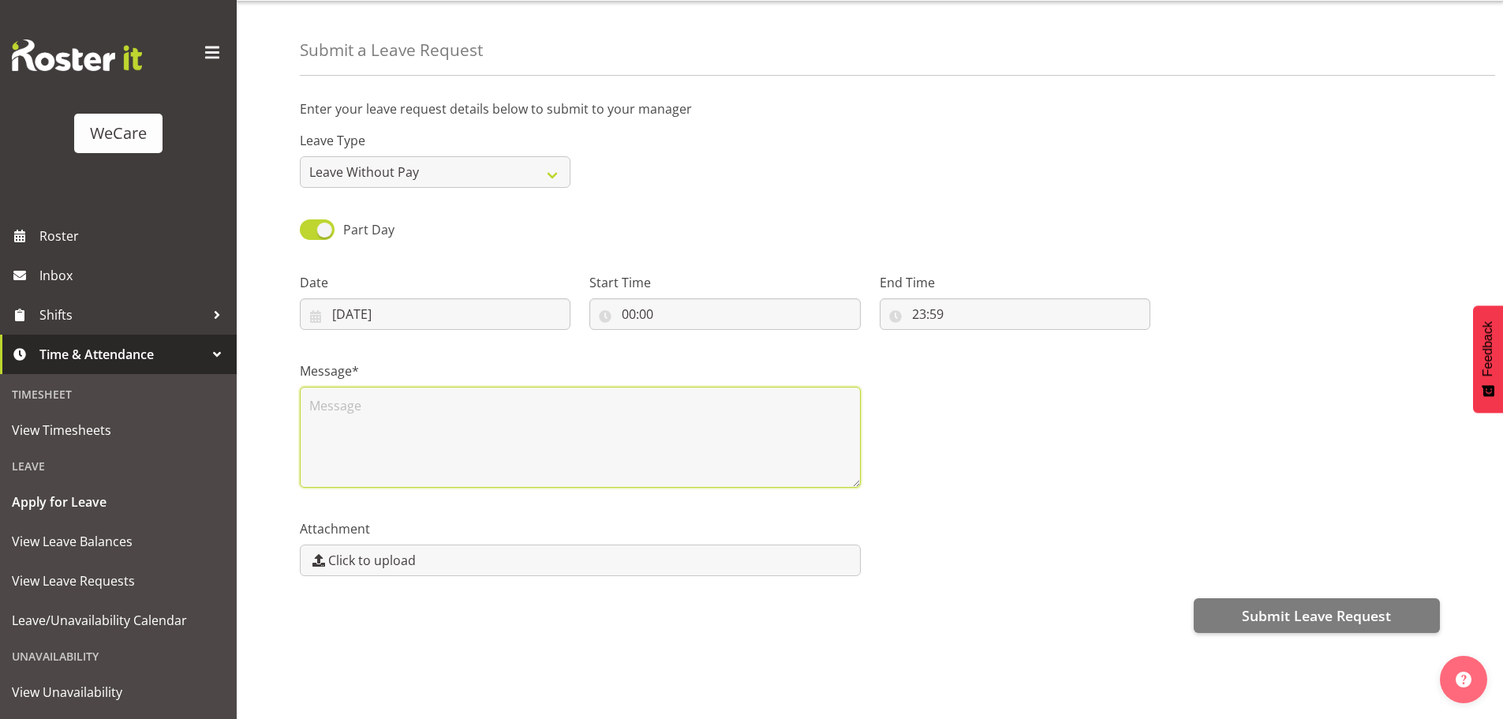
click at [580, 409] on textarea at bounding box center [580, 437] width 561 height 101
click at [303, 304] on input "15/11/2025" at bounding box center [435, 314] width 271 height 32
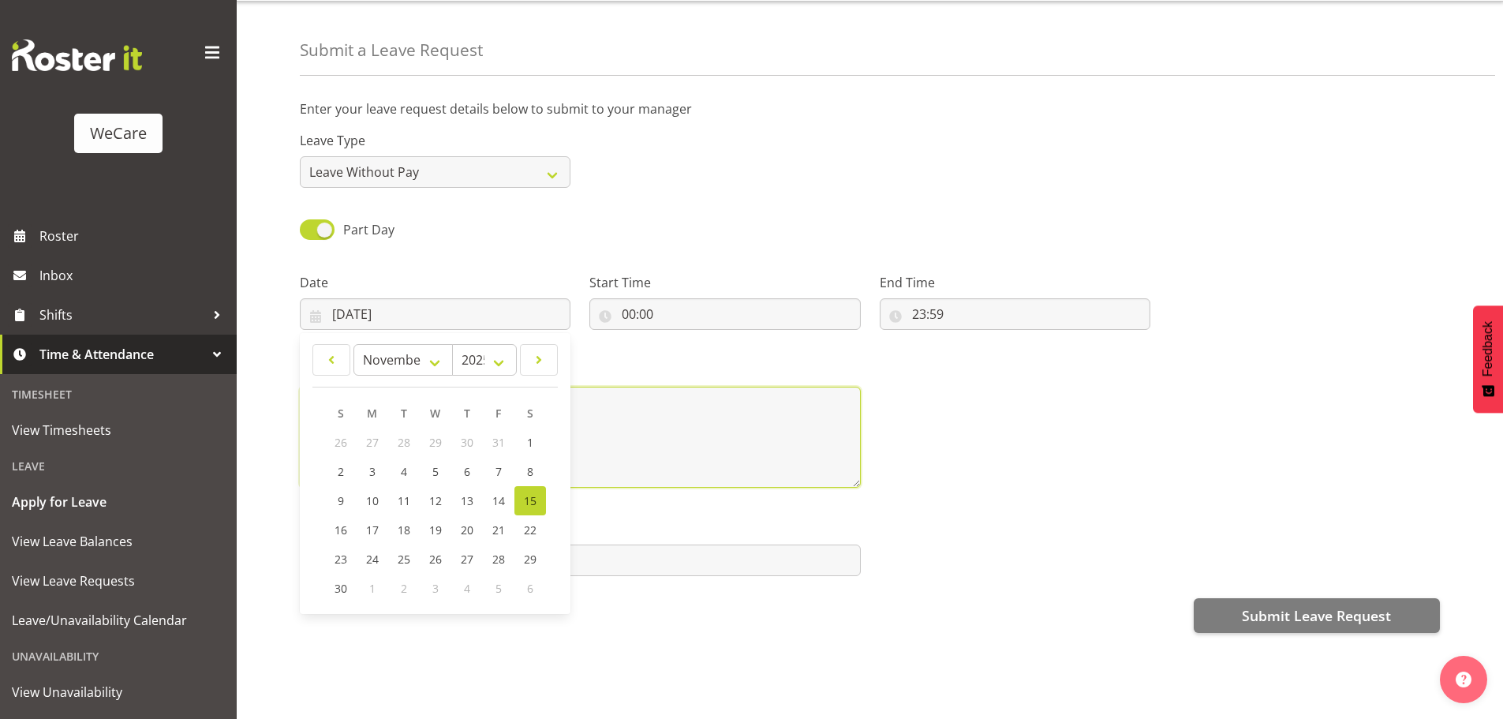
click at [663, 426] on textarea at bounding box center [580, 437] width 561 height 101
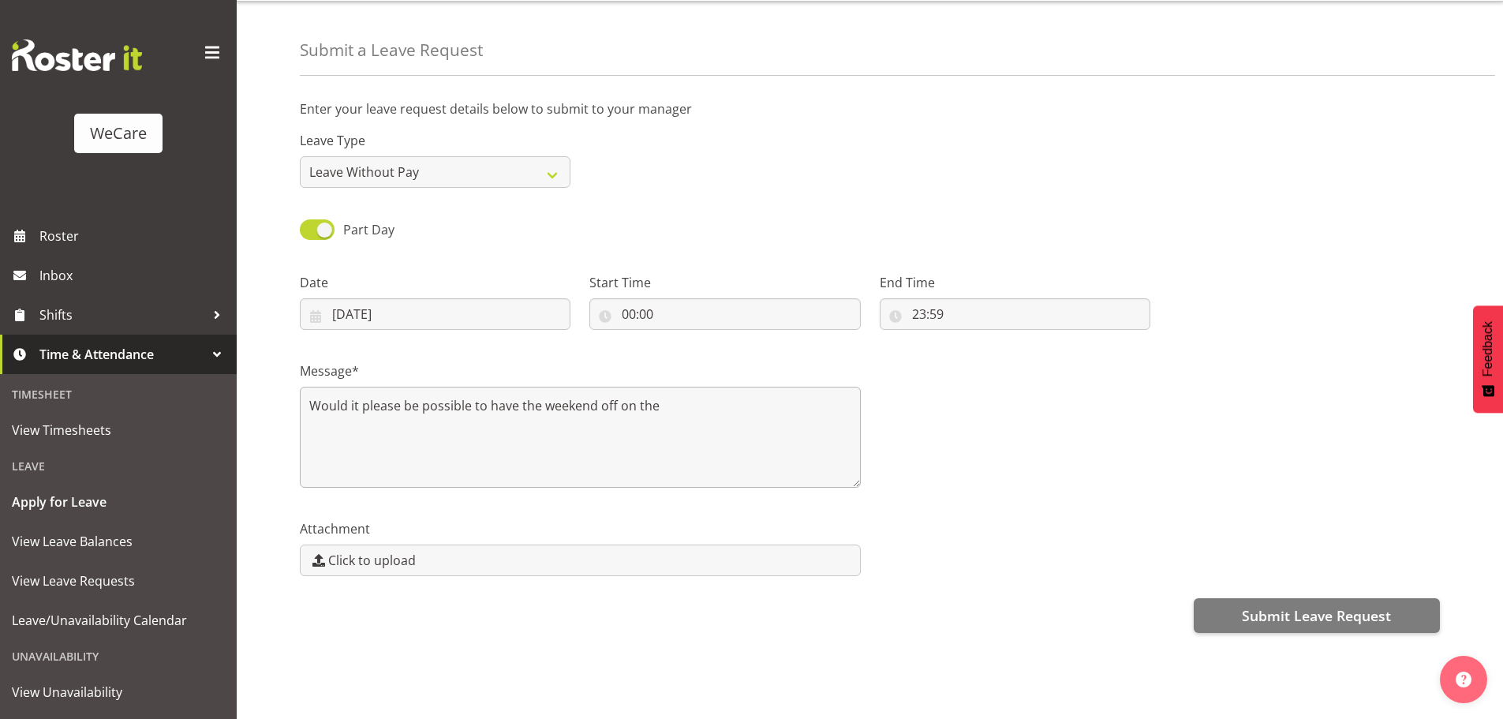
scroll to position [0, 0]
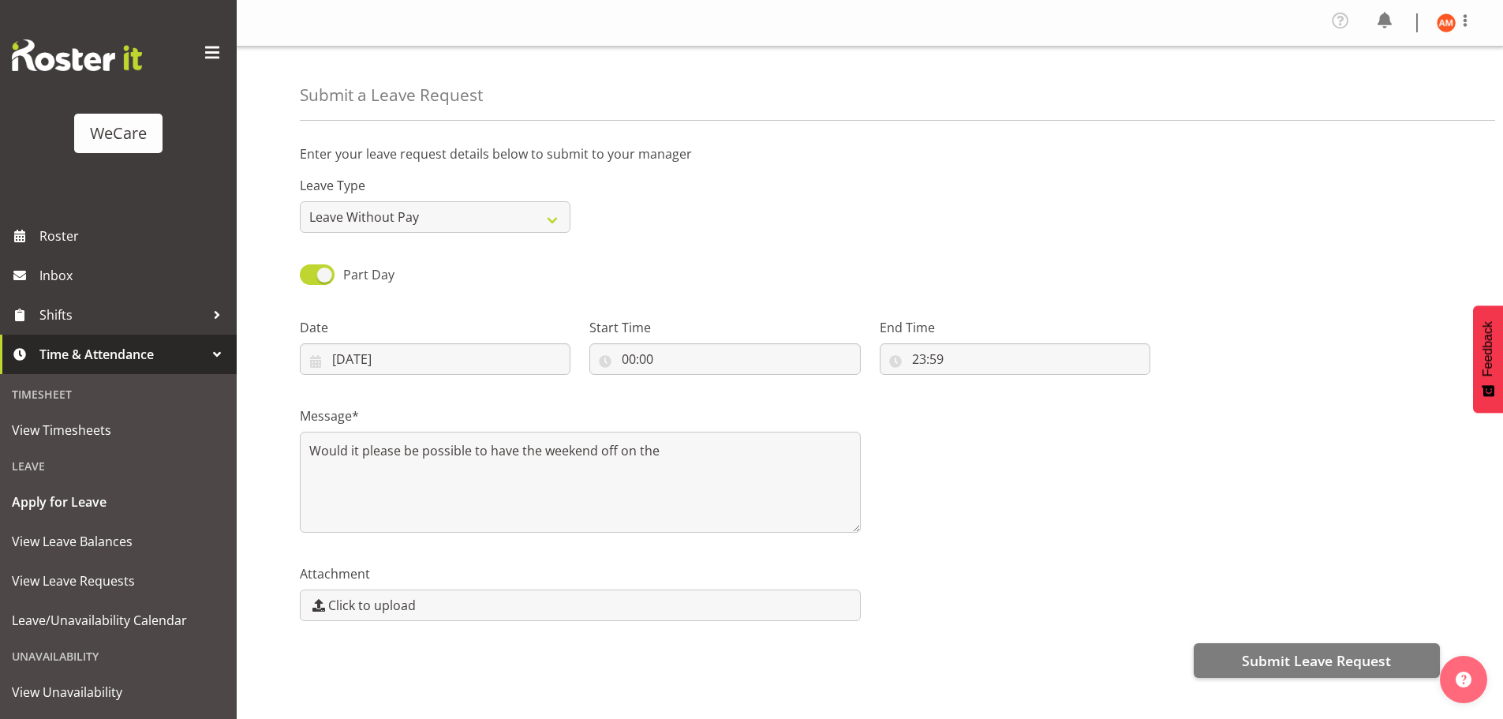
click at [685, 390] on div "Message* Would it please be possible to have the weekend off on the" at bounding box center [580, 463] width 580 height 158
click at [678, 443] on textarea "Would it please be possible to have the weekend off on the" at bounding box center [580, 481] width 561 height 101
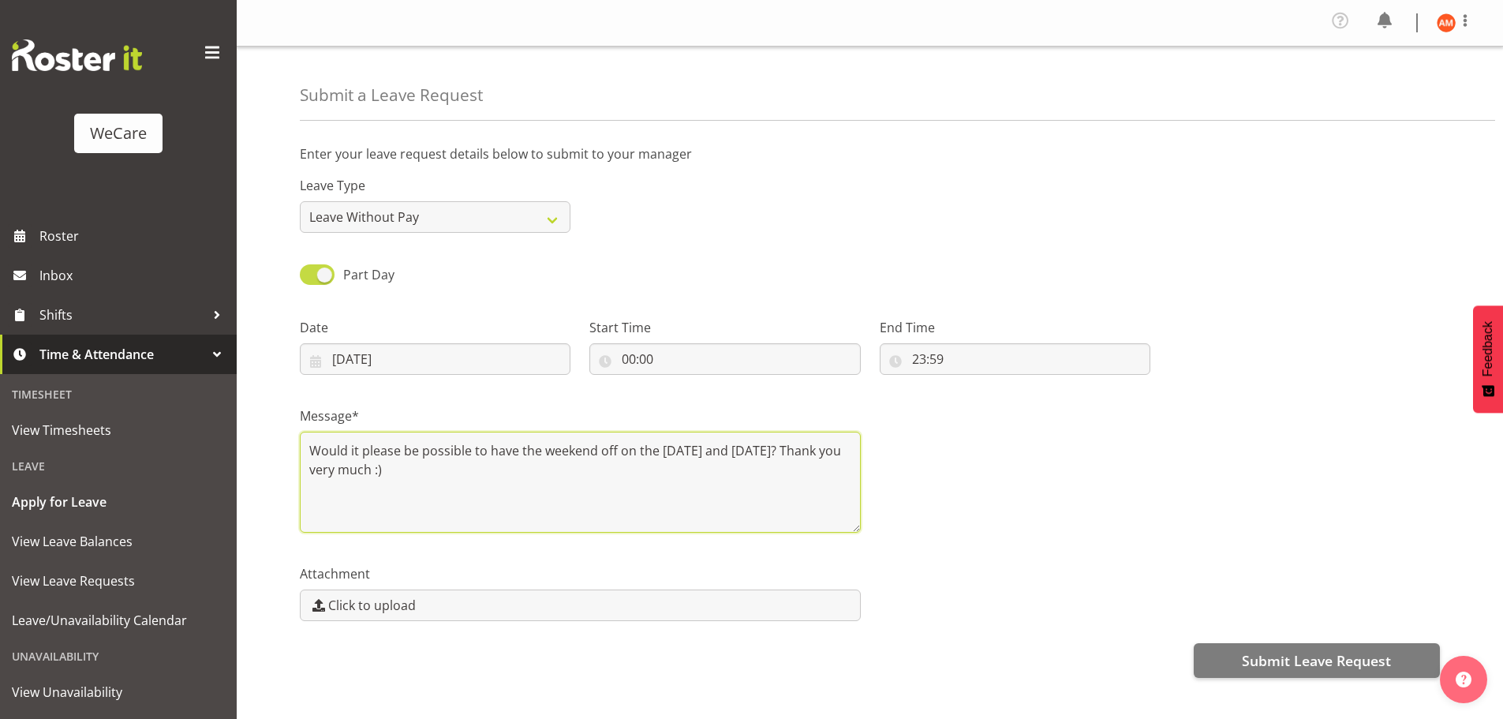
type textarea "Would it please be possible to have the weekend off on the 15th and 16th of Nov…"
click at [330, 274] on span at bounding box center [317, 274] width 35 height 20
click at [310, 274] on input "Part Day" at bounding box center [305, 274] width 10 height 10
checkbox input "false"
type input "29/08/2025"
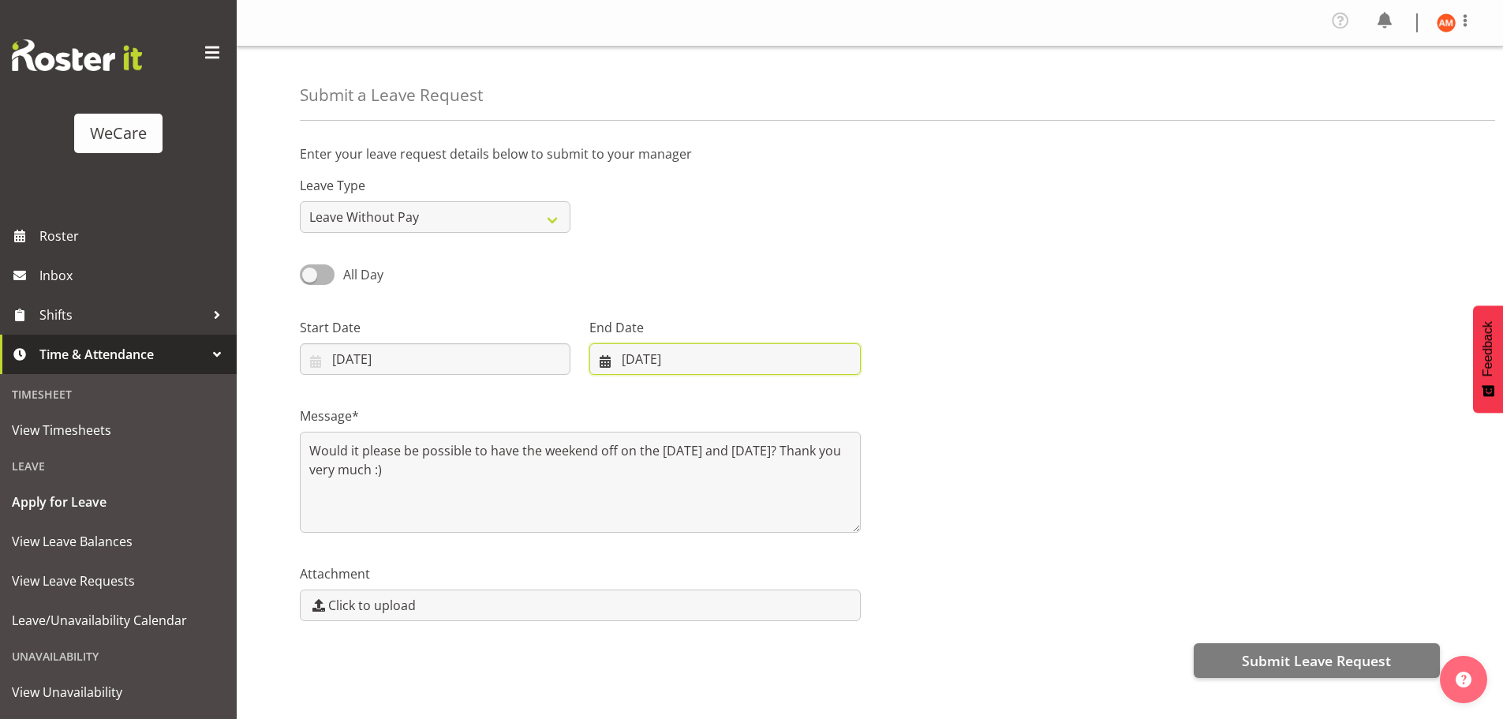
click at [603, 357] on input "29/08/2025" at bounding box center [724, 359] width 271 height 32
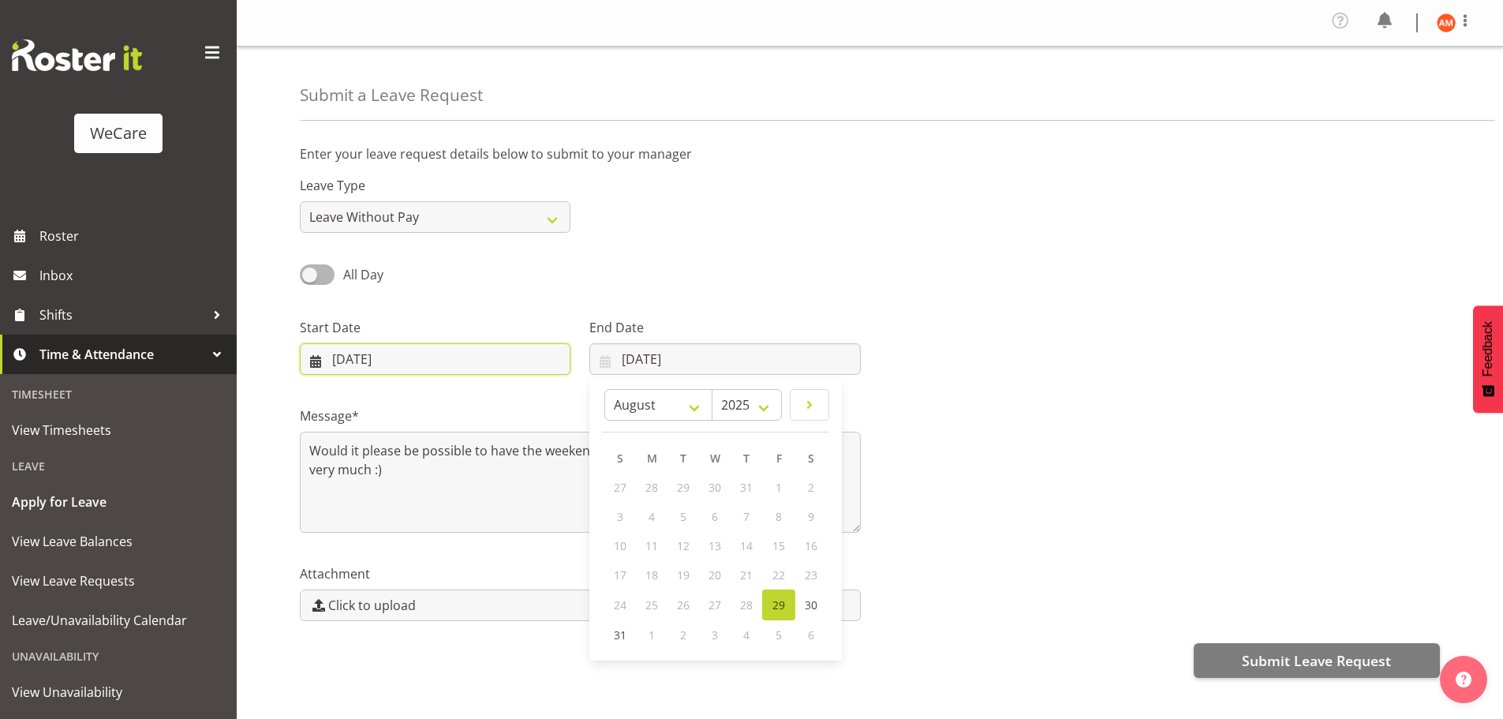
click at [454, 357] on input "29/08/2025" at bounding box center [435, 359] width 271 height 32
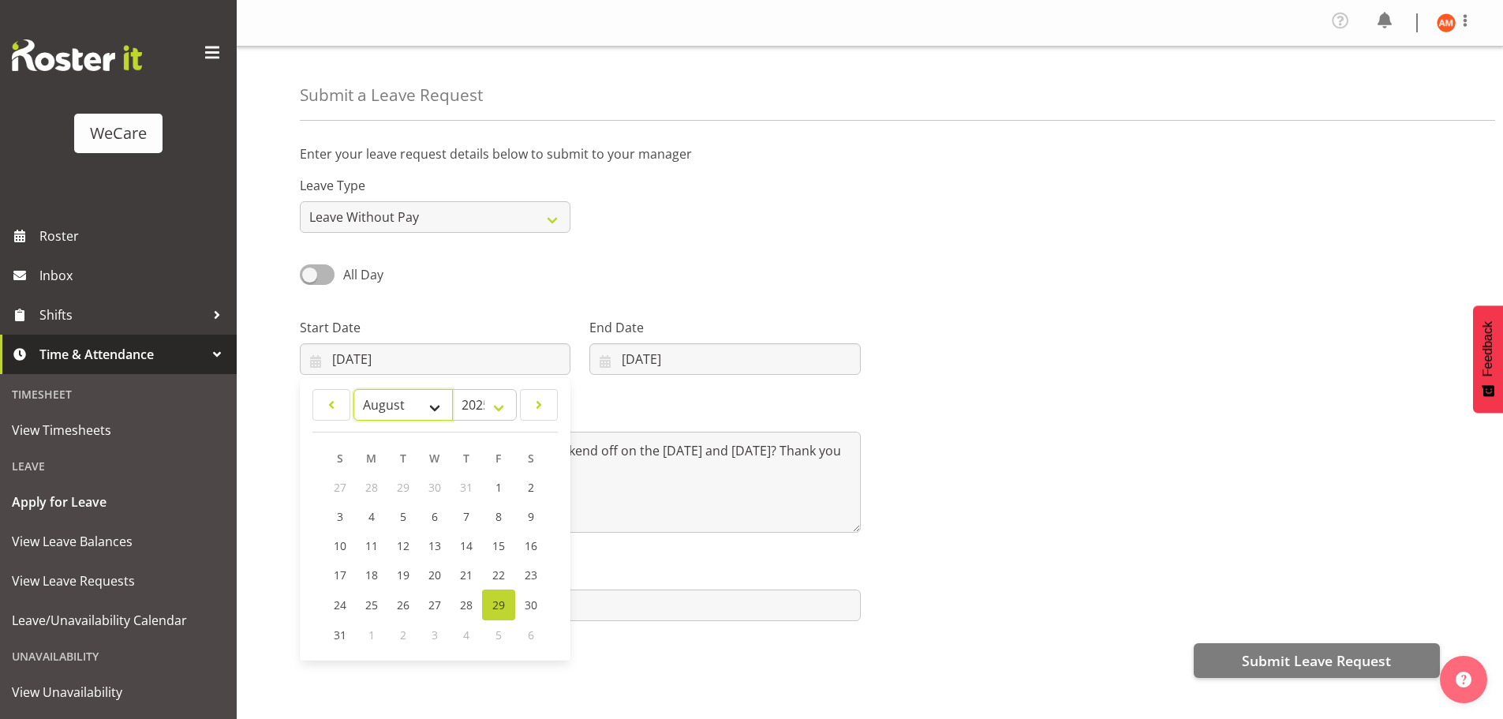
click at [437, 402] on select "January February March April May June July August September October November De…" at bounding box center [402, 405] width 99 height 32
select select "10"
click at [353, 389] on select "January February March April May June July August September October November De…" at bounding box center [402, 405] width 99 height 32
click at [487, 408] on select "2035 2034 2033 2032 2031 2030 2029 2028 2027 2026 2025 2024 2023 2022 2021 2020…" at bounding box center [484, 405] width 65 height 32
click at [519, 551] on link "15" at bounding box center [530, 545] width 32 height 29
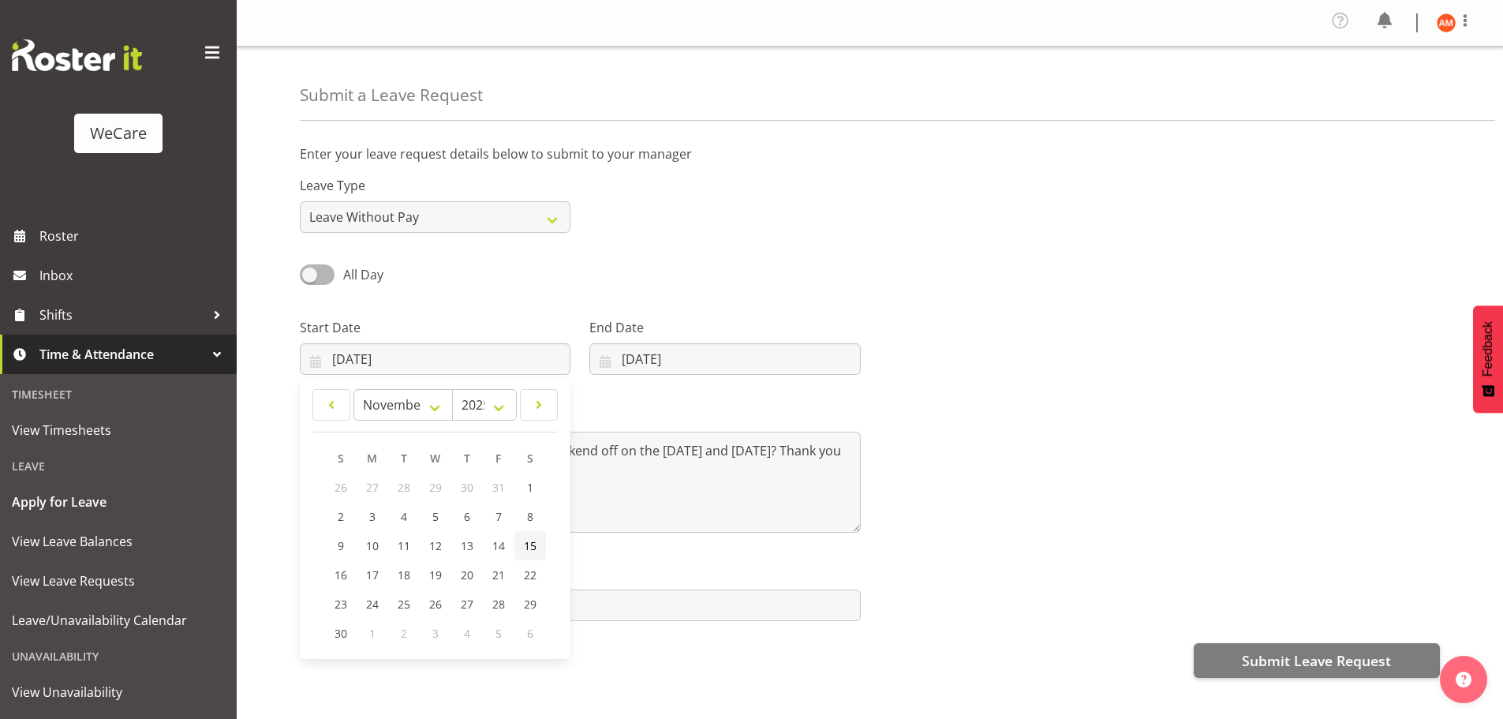
type input "15/11/2025"
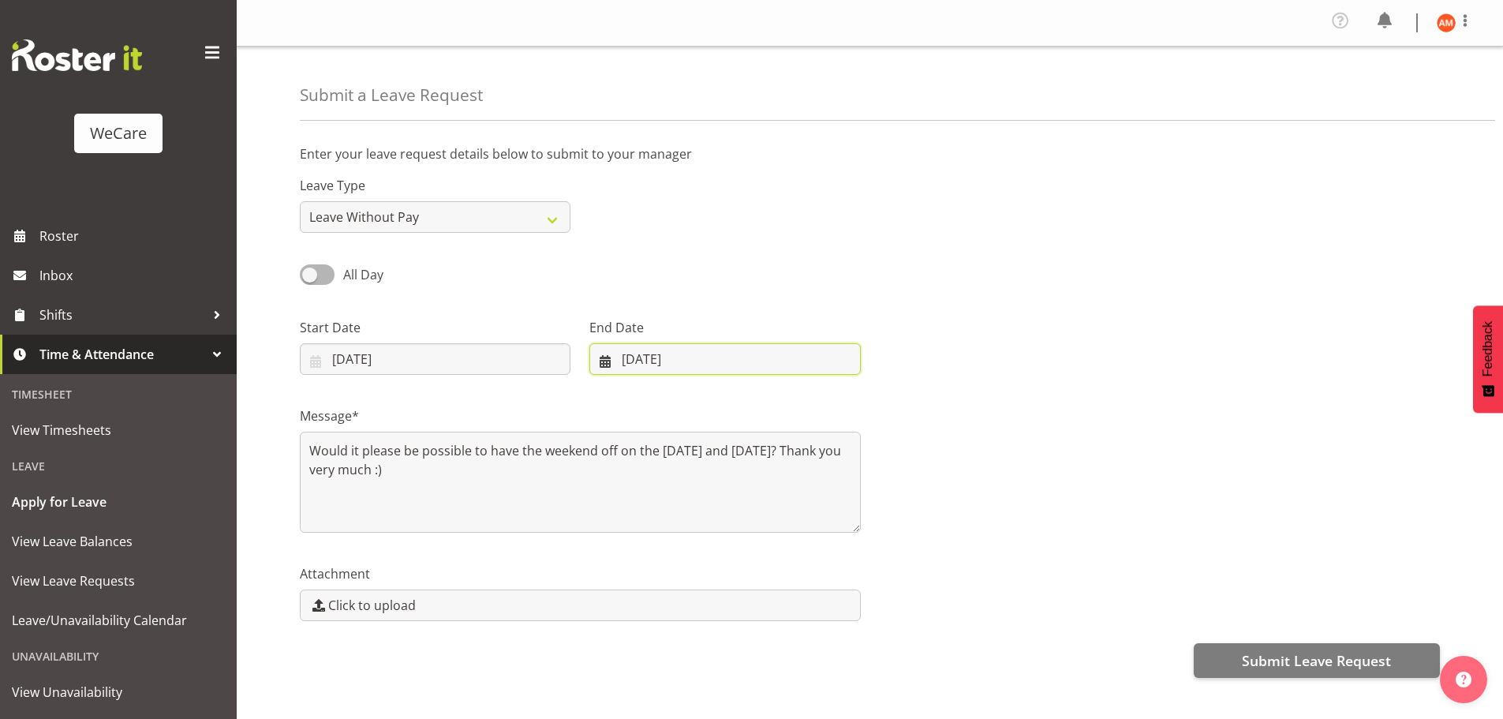
click at [720, 355] on input "29/08/2025" at bounding box center [724, 359] width 271 height 32
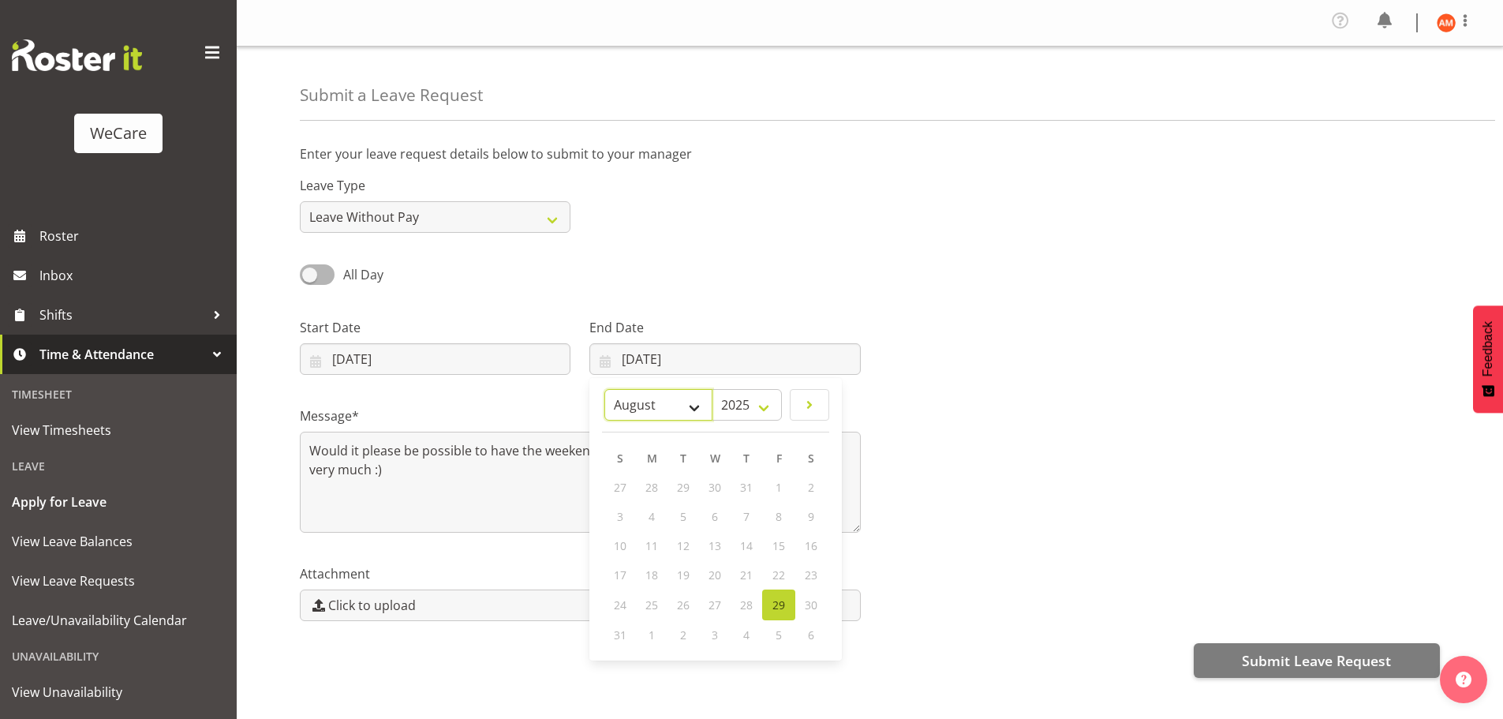
click at [682, 411] on select "January February March April May June July August September October November De…" at bounding box center [658, 405] width 108 height 32
select select "10"
click at [604, 389] on select "January February March April May June July August September October November De…" at bounding box center [658, 405] width 108 height 32
click at [622, 578] on span "16" at bounding box center [620, 574] width 13 height 15
type input "16/11/2025"
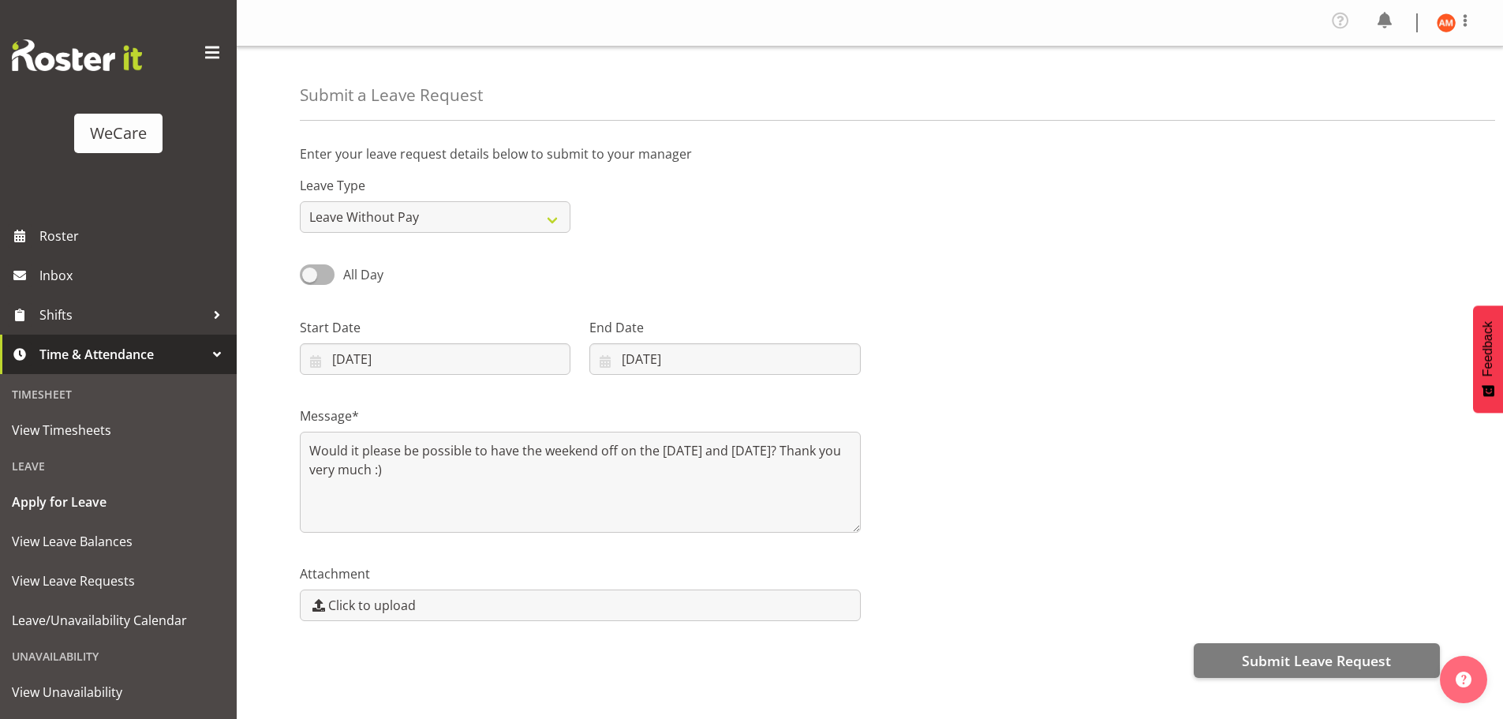
scroll to position [57, 0]
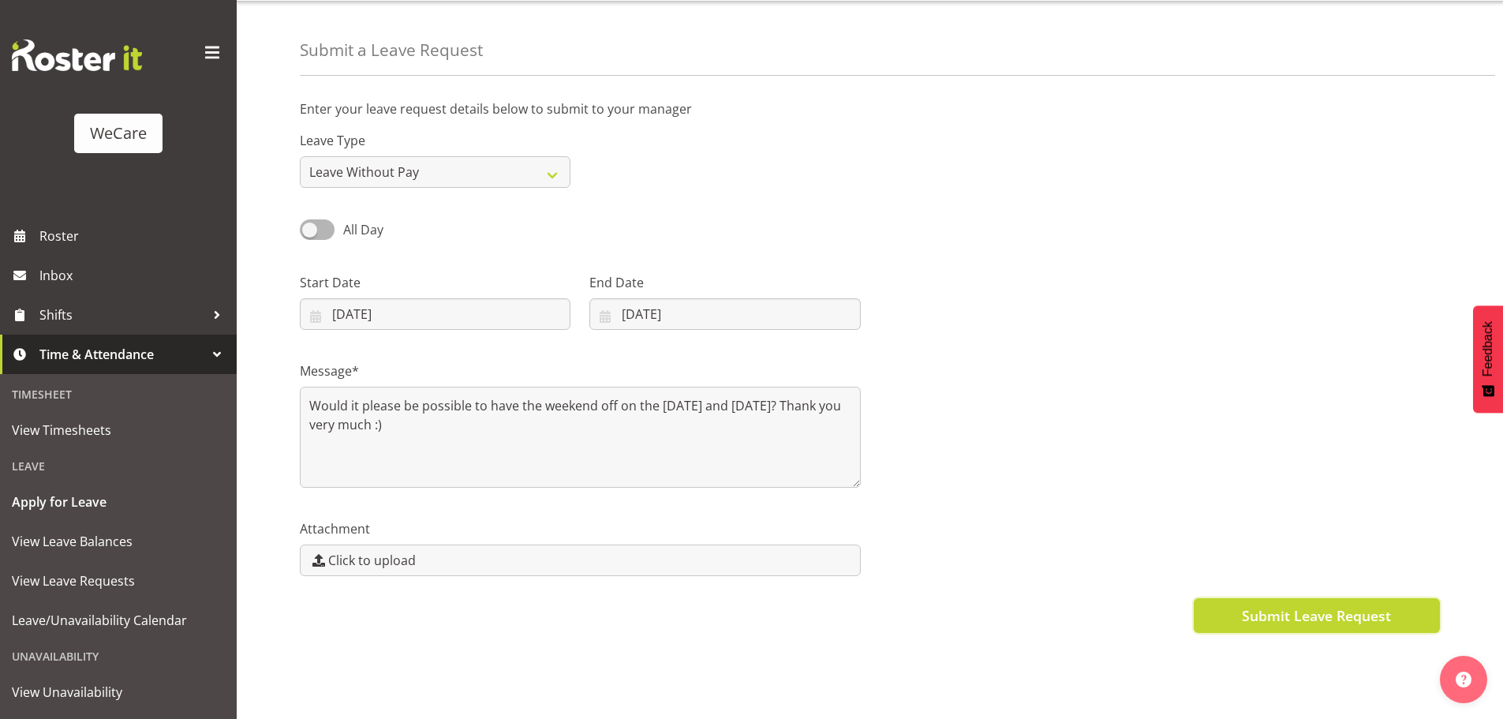
click at [1305, 605] on span "Submit Leave Request" at bounding box center [1316, 615] width 149 height 21
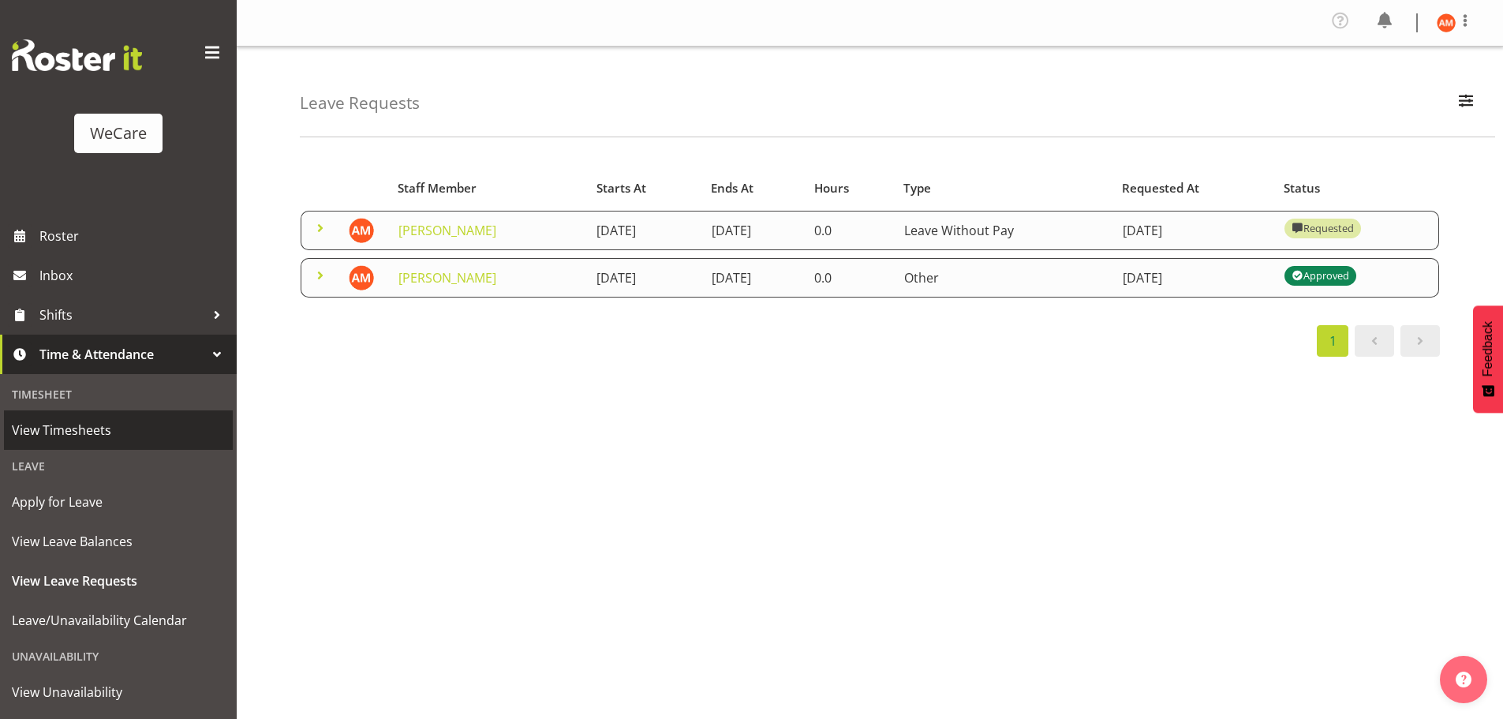
click at [106, 433] on span "View Timesheets" at bounding box center [118, 430] width 213 height 24
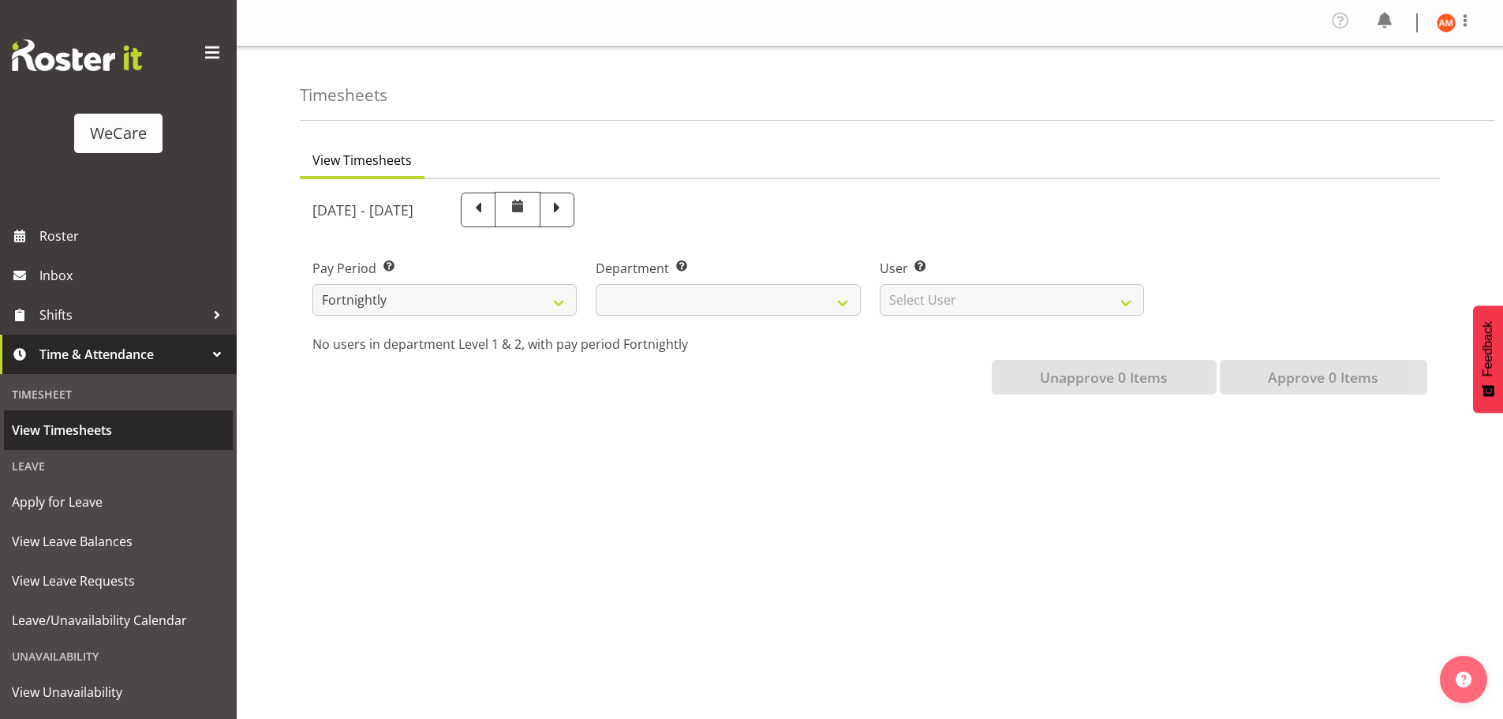
select select
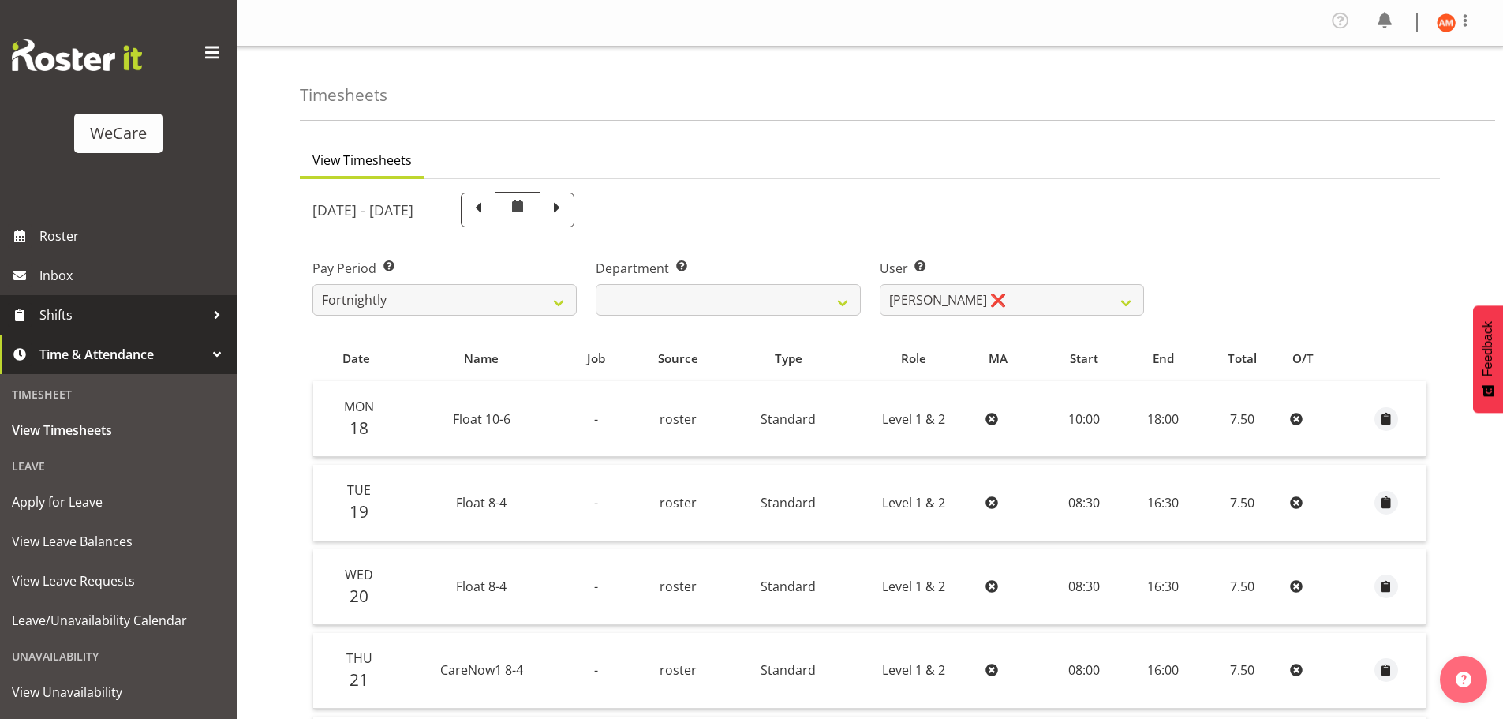
click at [214, 314] on div at bounding box center [217, 315] width 24 height 24
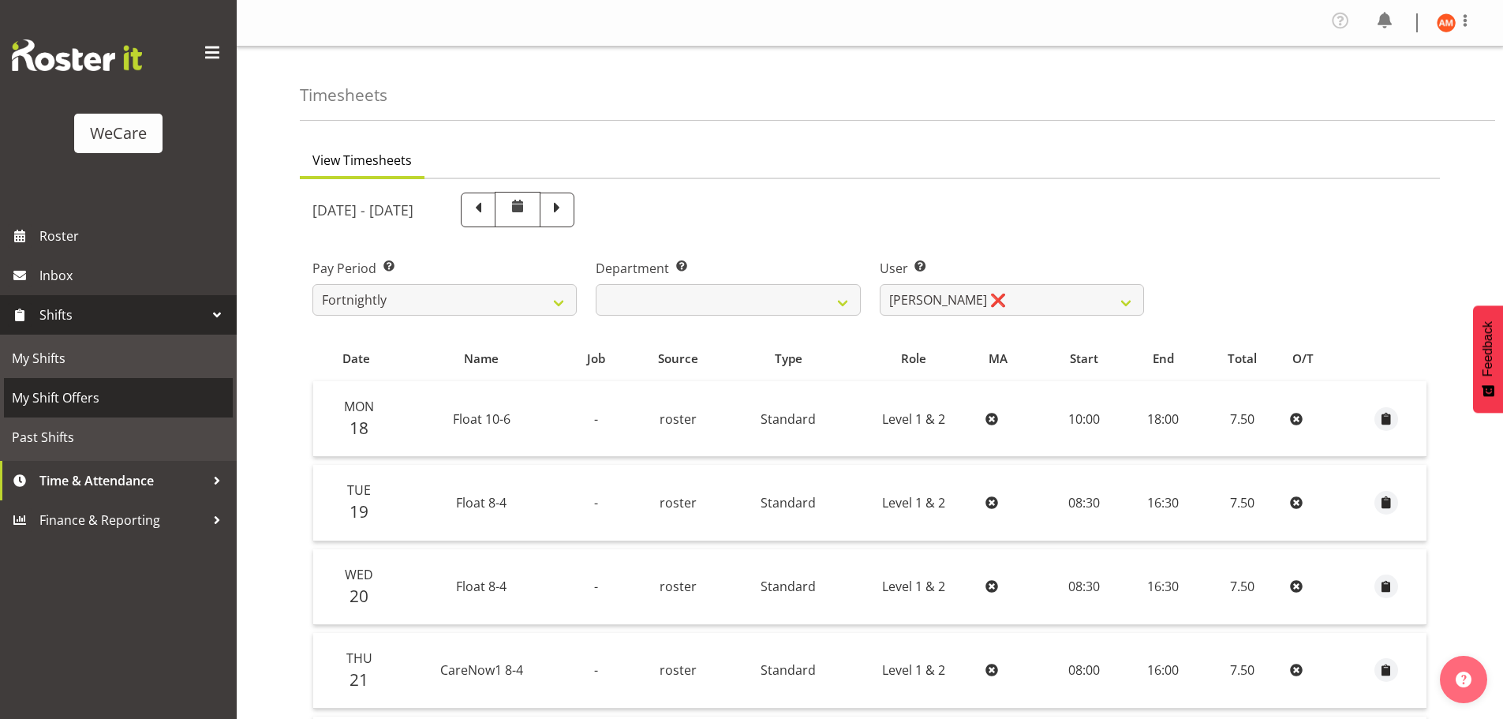
click at [136, 390] on span "My Shift Offers" at bounding box center [118, 398] width 213 height 24
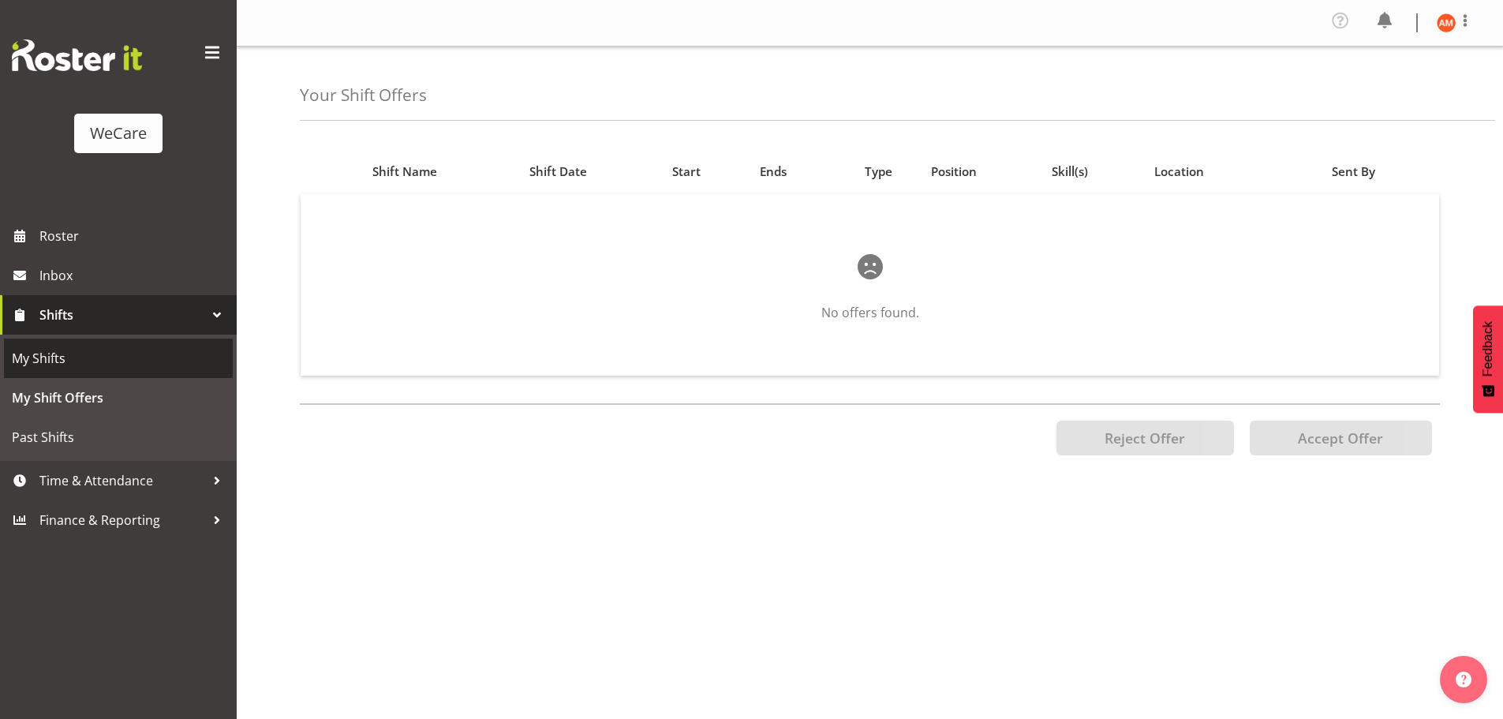
click at [145, 362] on span "My Shifts" at bounding box center [118, 358] width 213 height 24
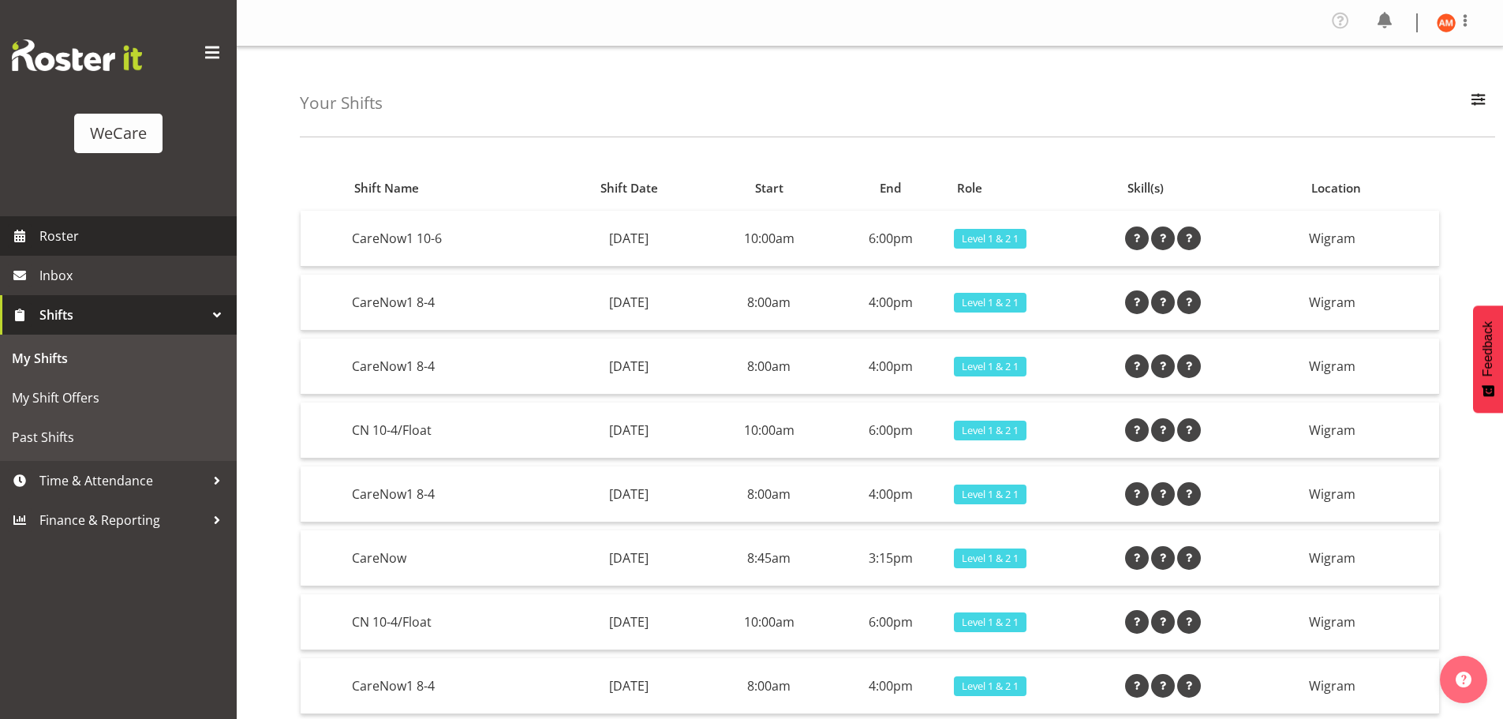
click at [144, 234] on span "Roster" at bounding box center [133, 236] width 189 height 24
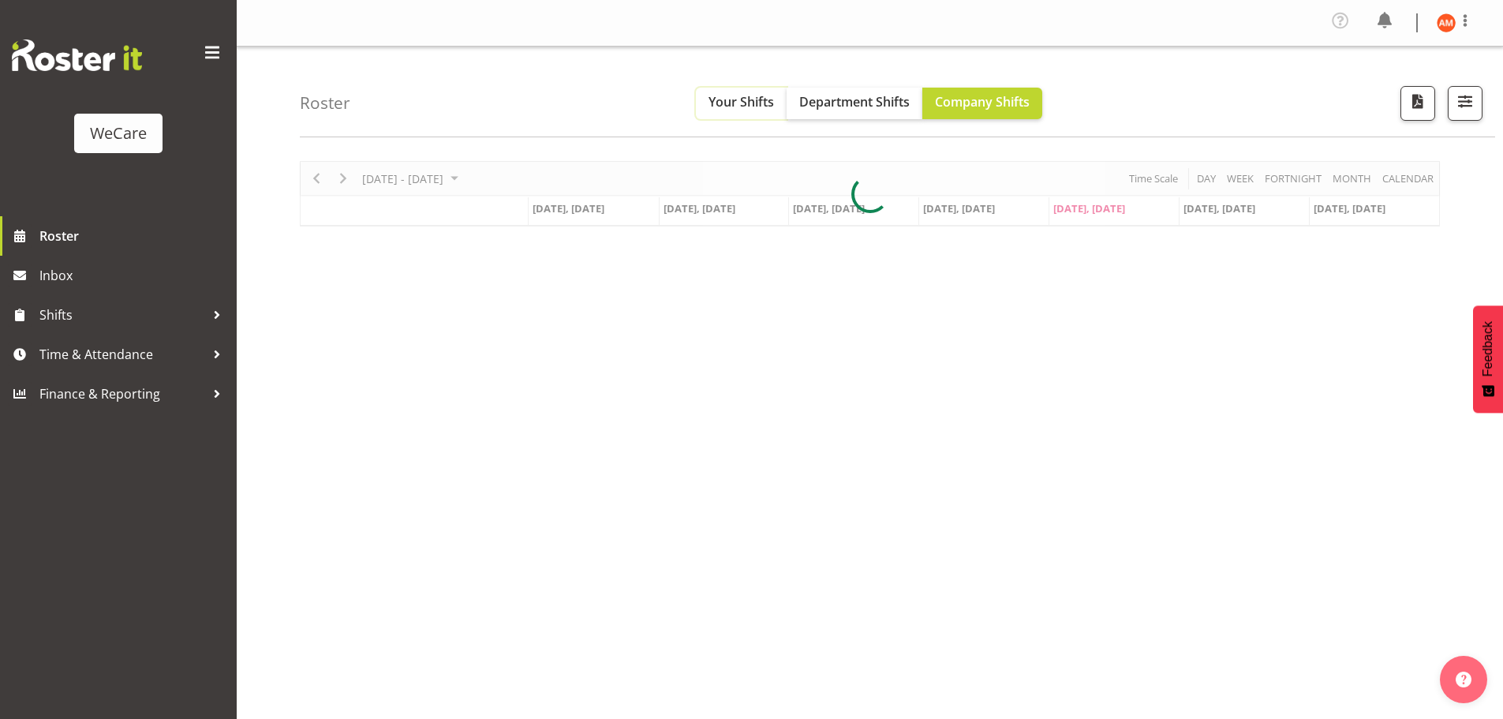
click at [725, 100] on span "Your Shifts" at bounding box center [740, 101] width 65 height 17
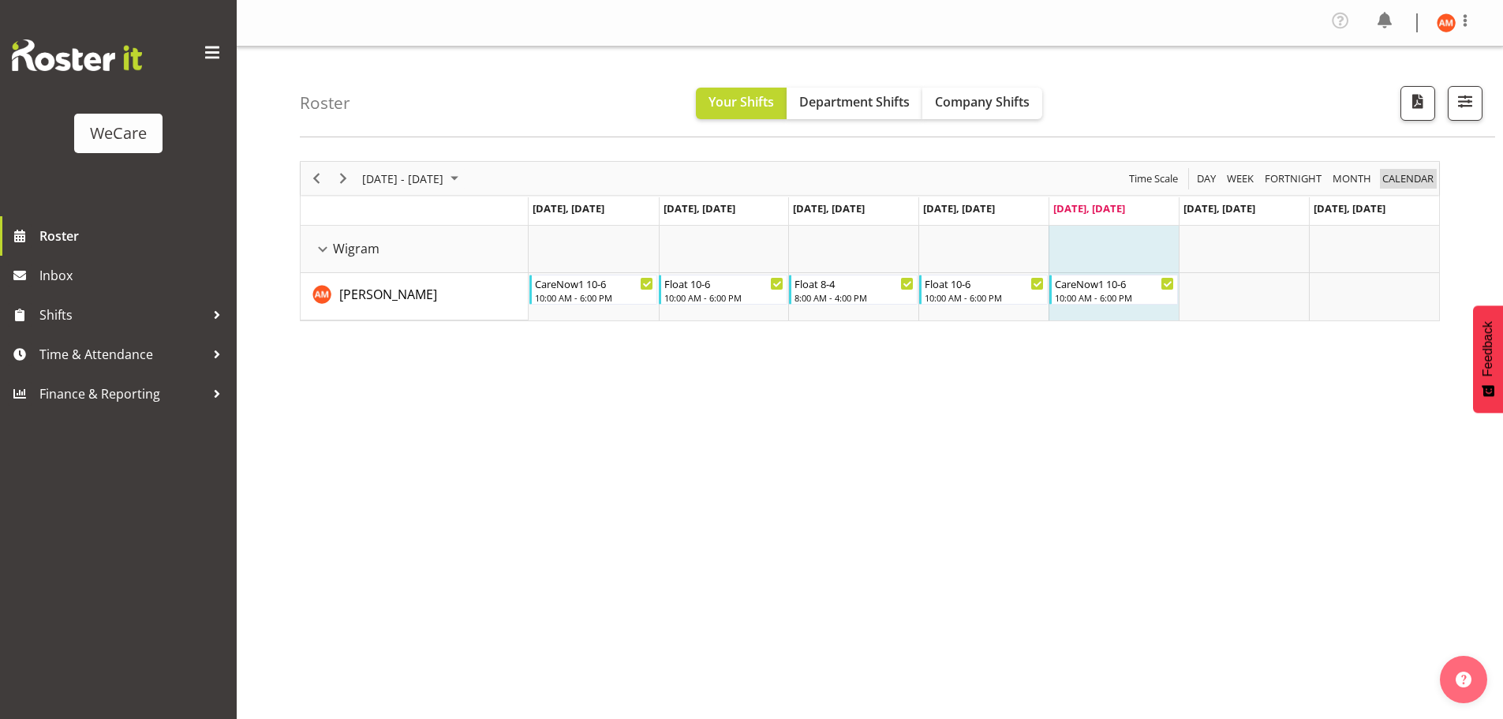
click at [1389, 177] on span "calendar" at bounding box center [1407, 179] width 54 height 20
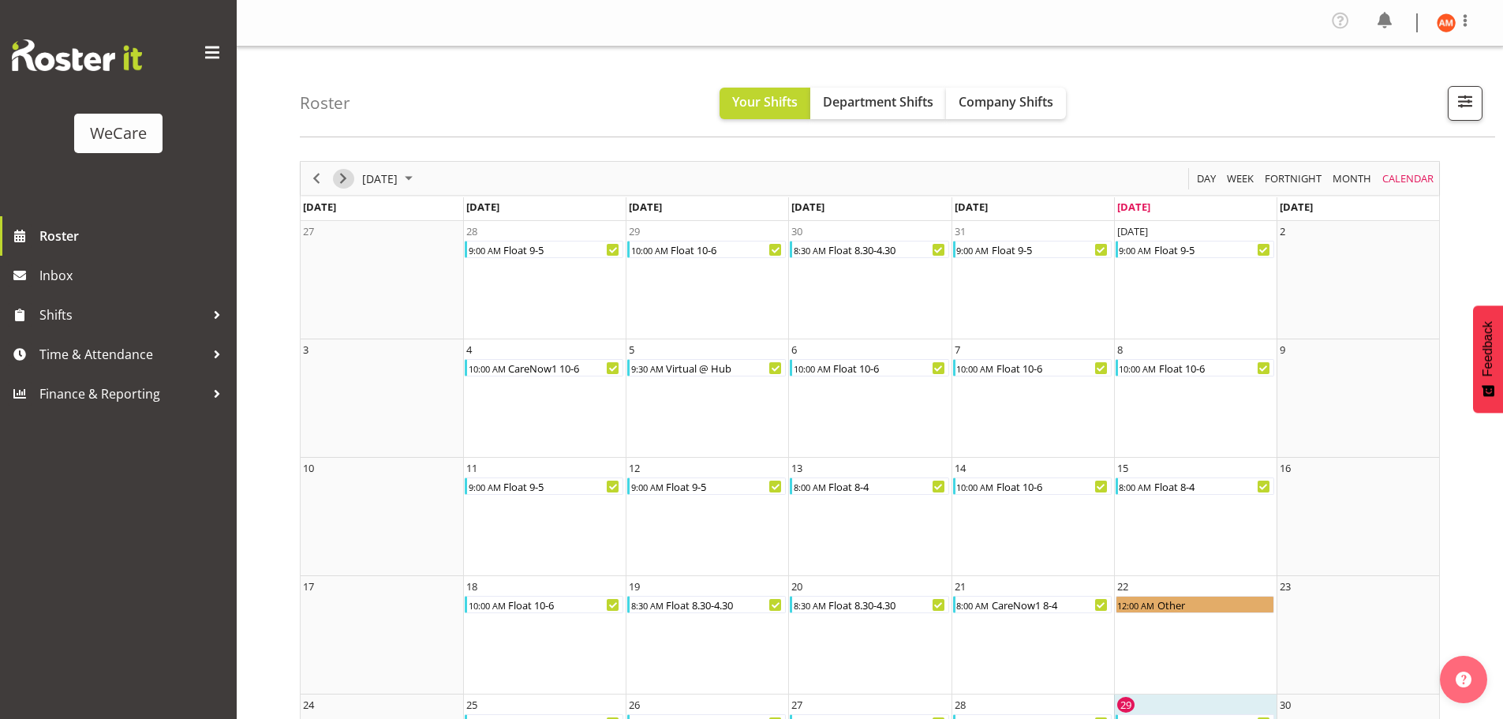
click at [349, 174] on span "Next" at bounding box center [343, 179] width 19 height 20
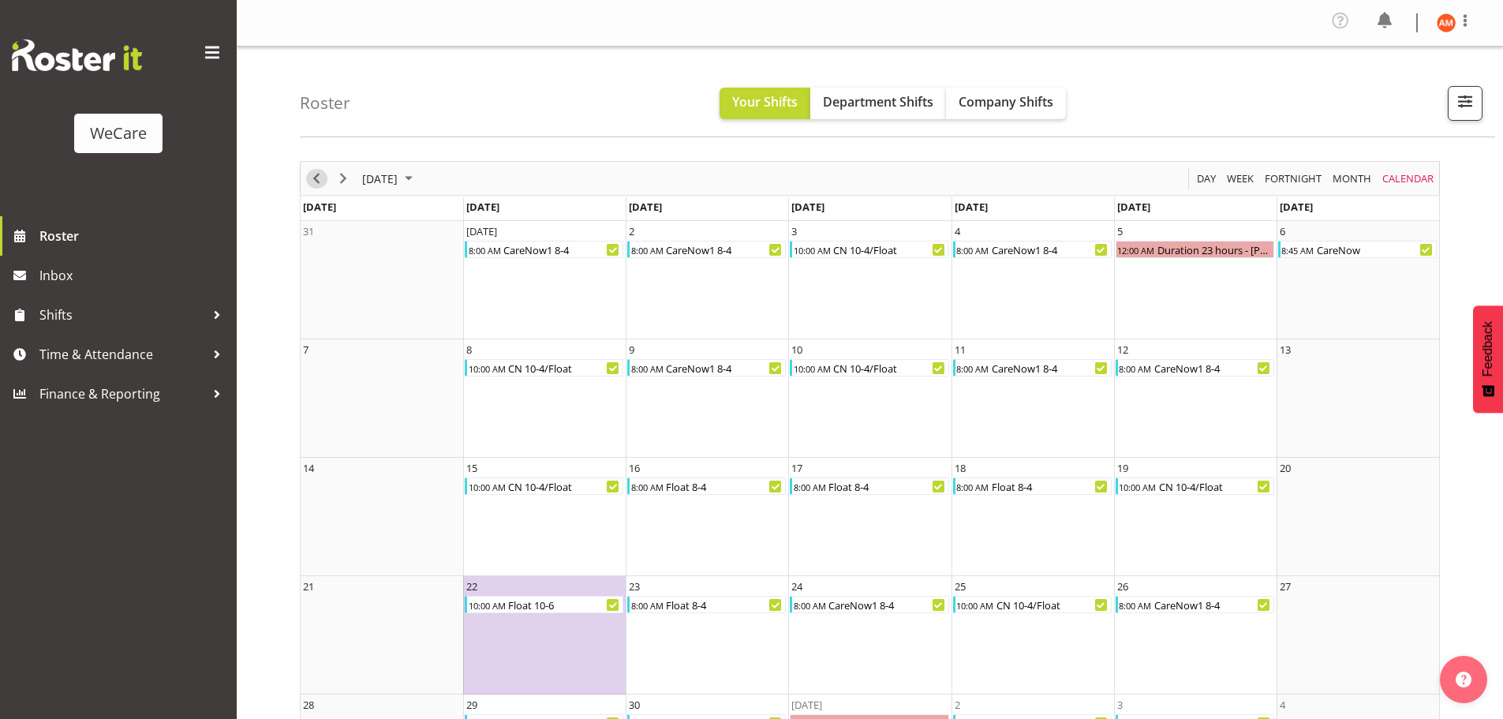
click at [315, 177] on span "Previous" at bounding box center [316, 179] width 19 height 20
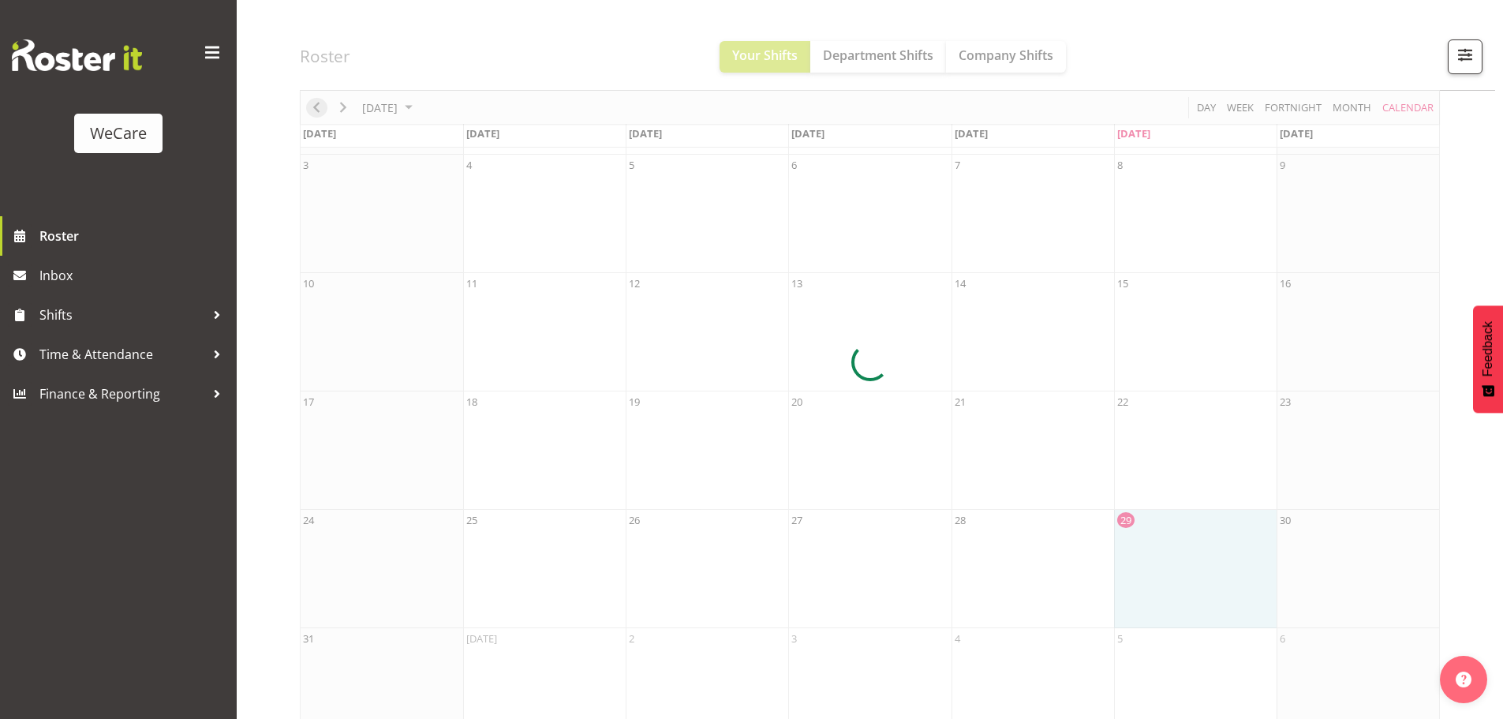
scroll to position [225, 0]
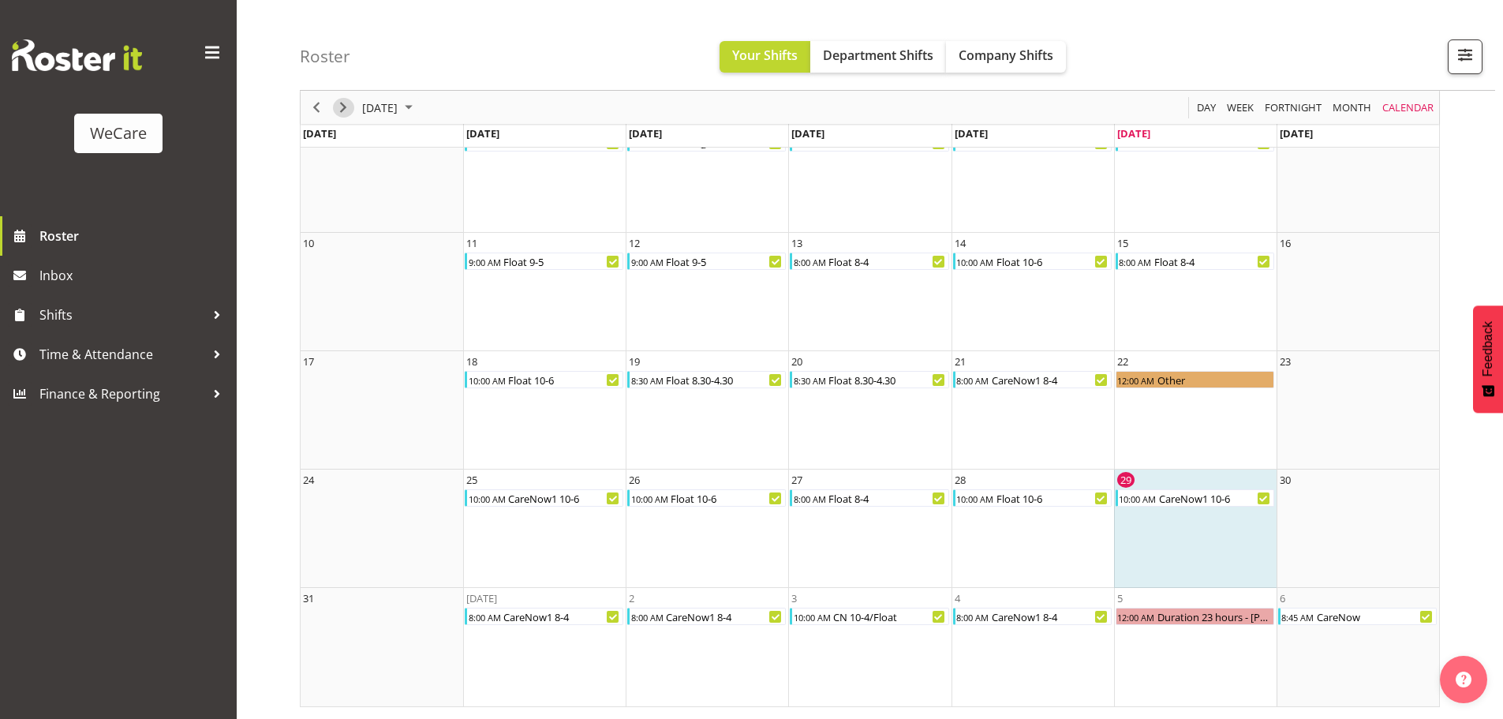
click at [345, 106] on span "Next" at bounding box center [343, 108] width 19 height 20
